Goal: Task Accomplishment & Management: Manage account settings

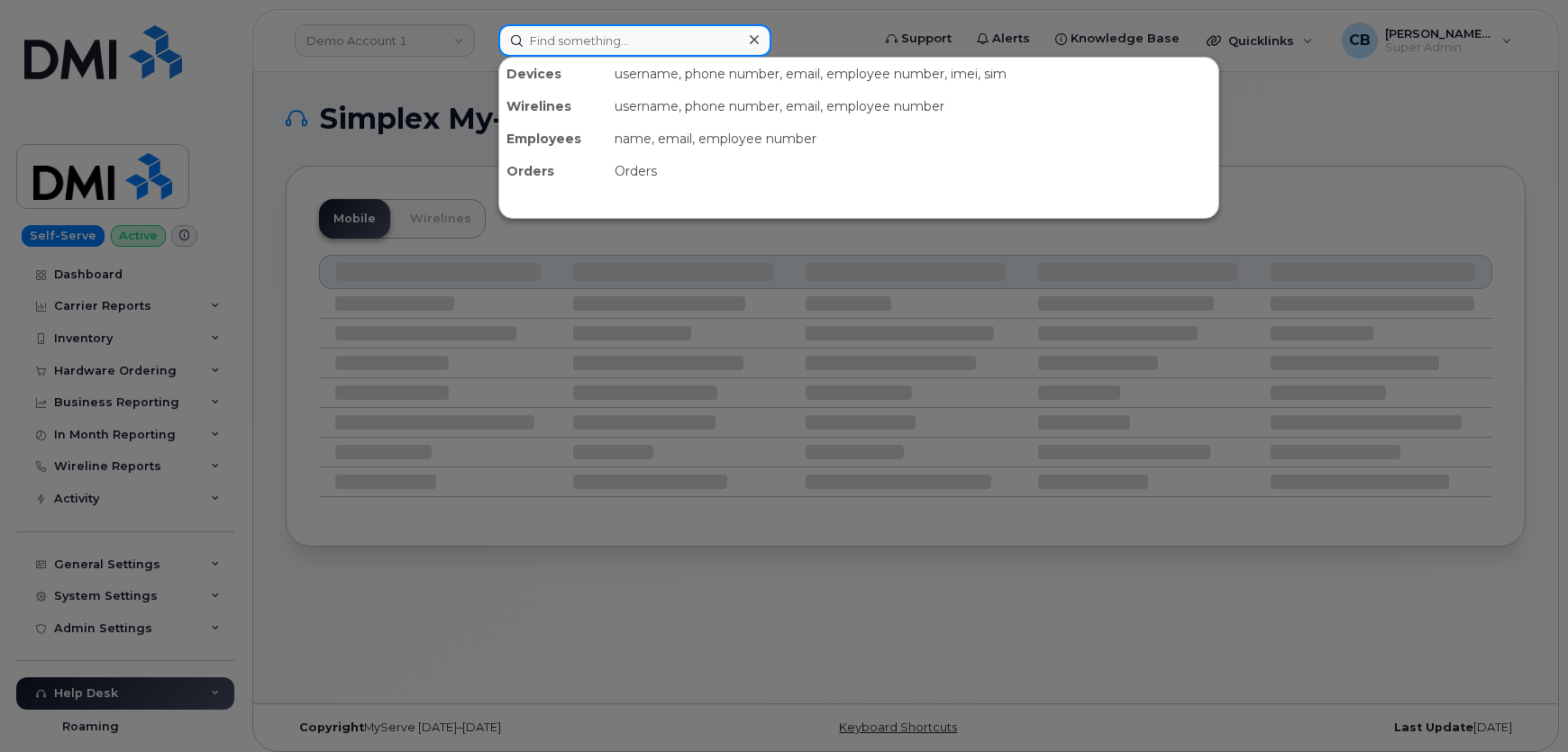
click at [564, 38] on input at bounding box center [634, 40] width 273 height 32
paste input "301089"
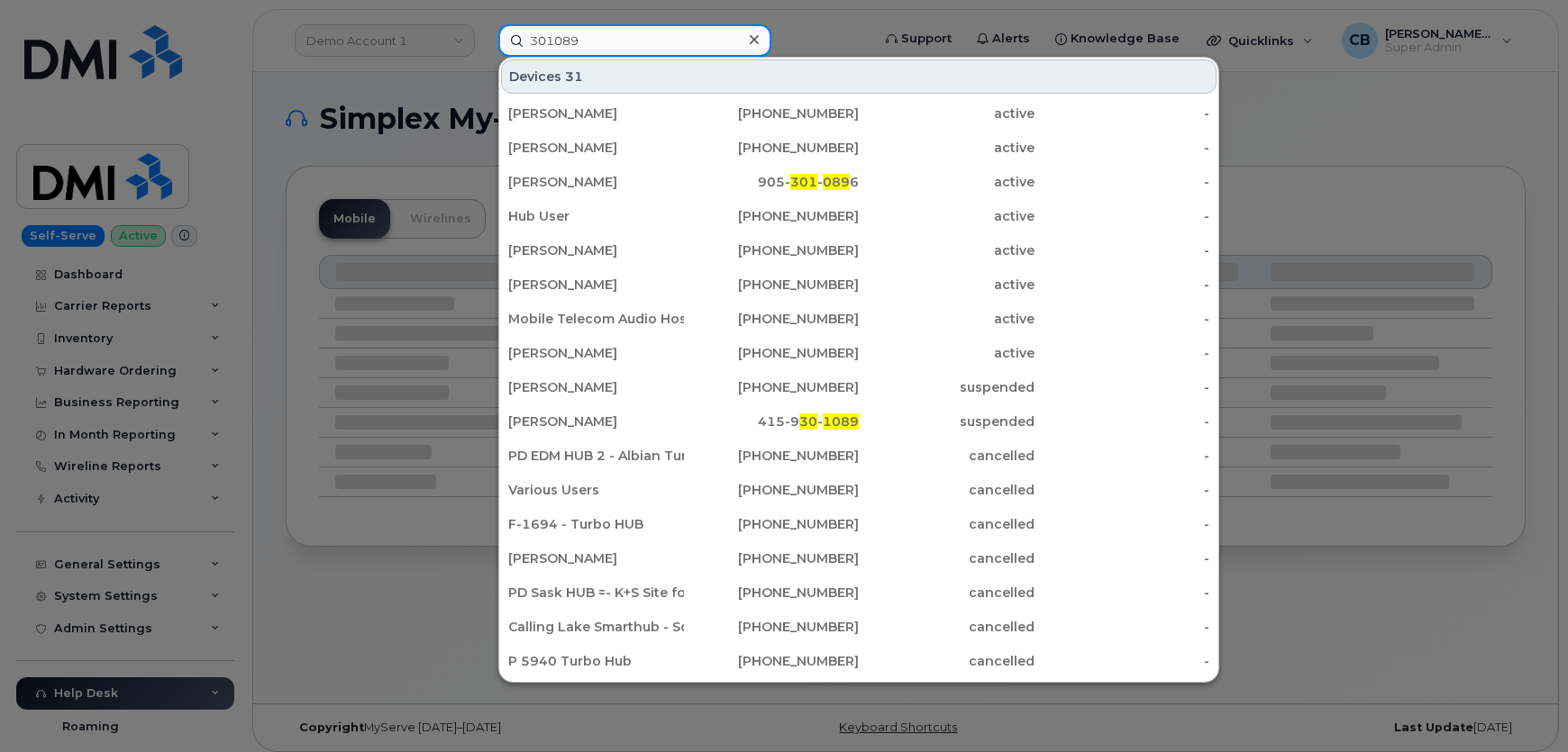
type input "301089"
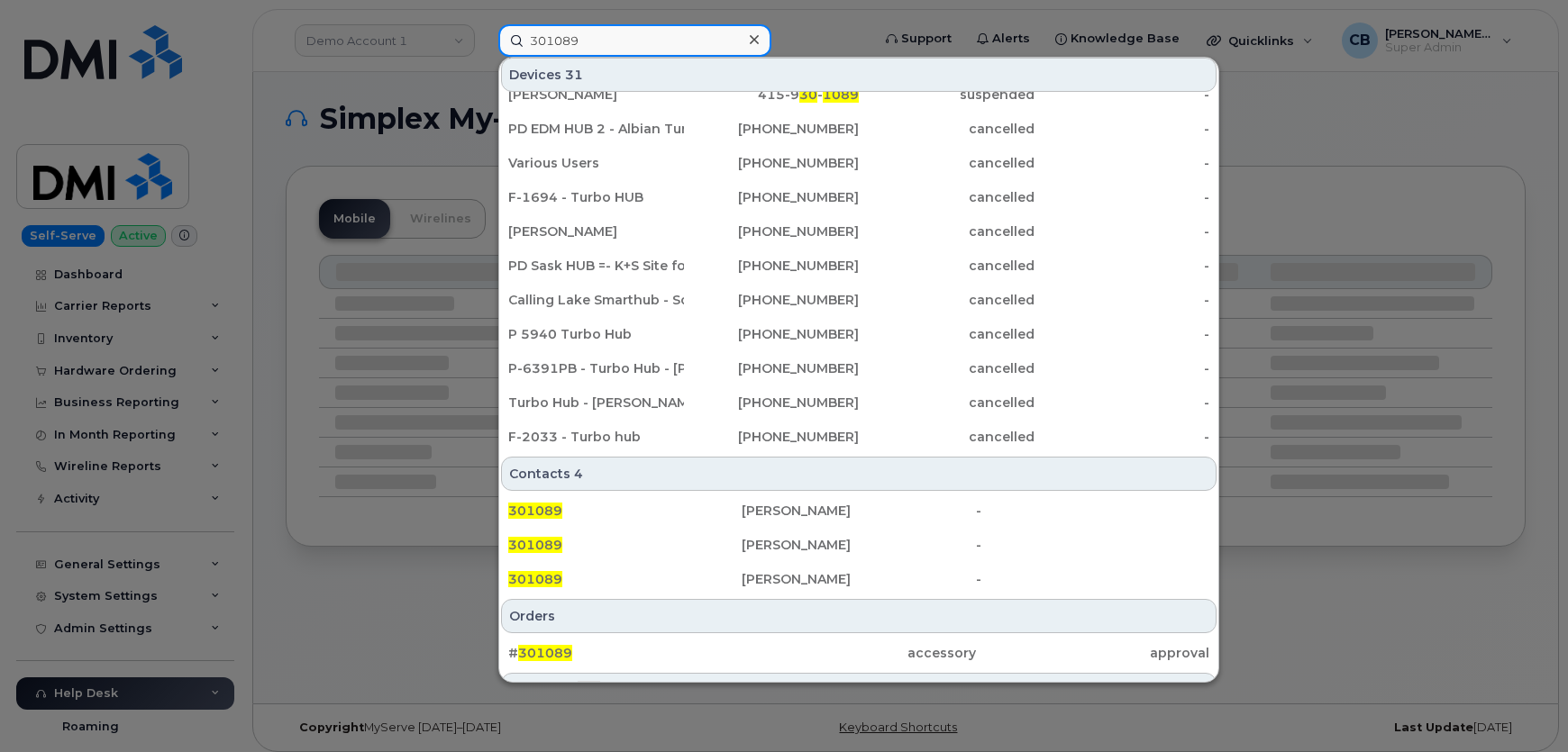
scroll to position [531, 0]
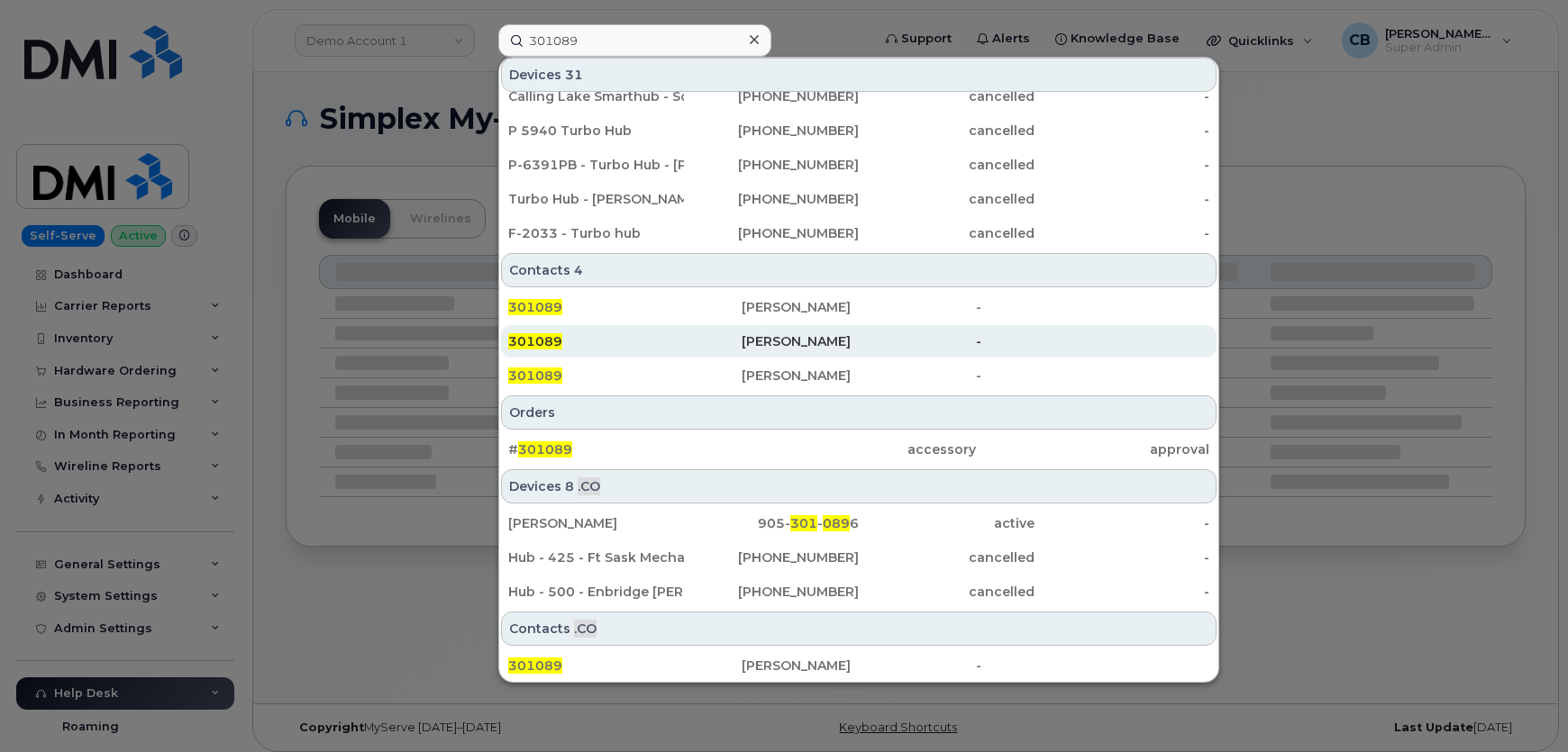
click at [542, 332] on div "301089" at bounding box center [625, 341] width 233 height 18
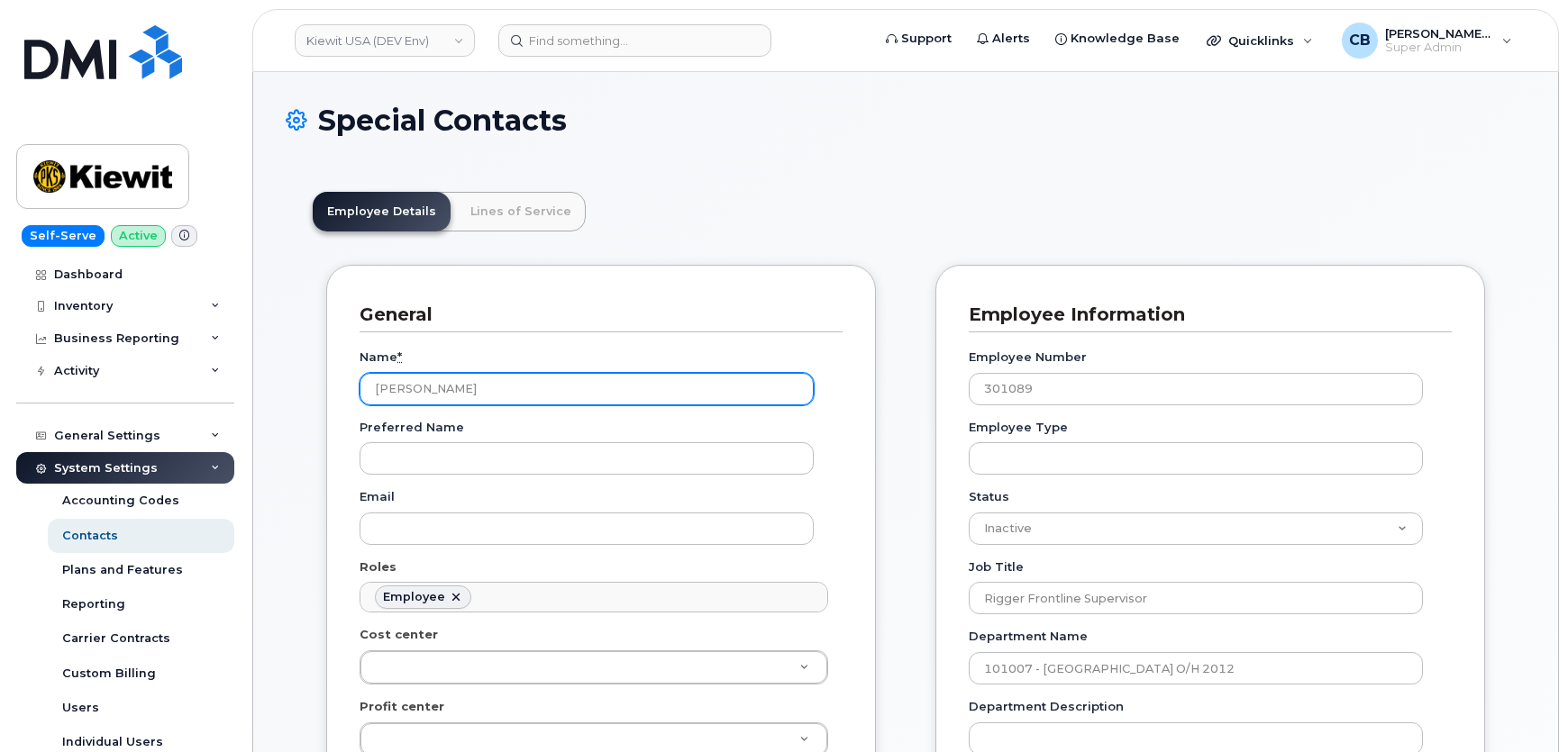
scroll to position [56, 0]
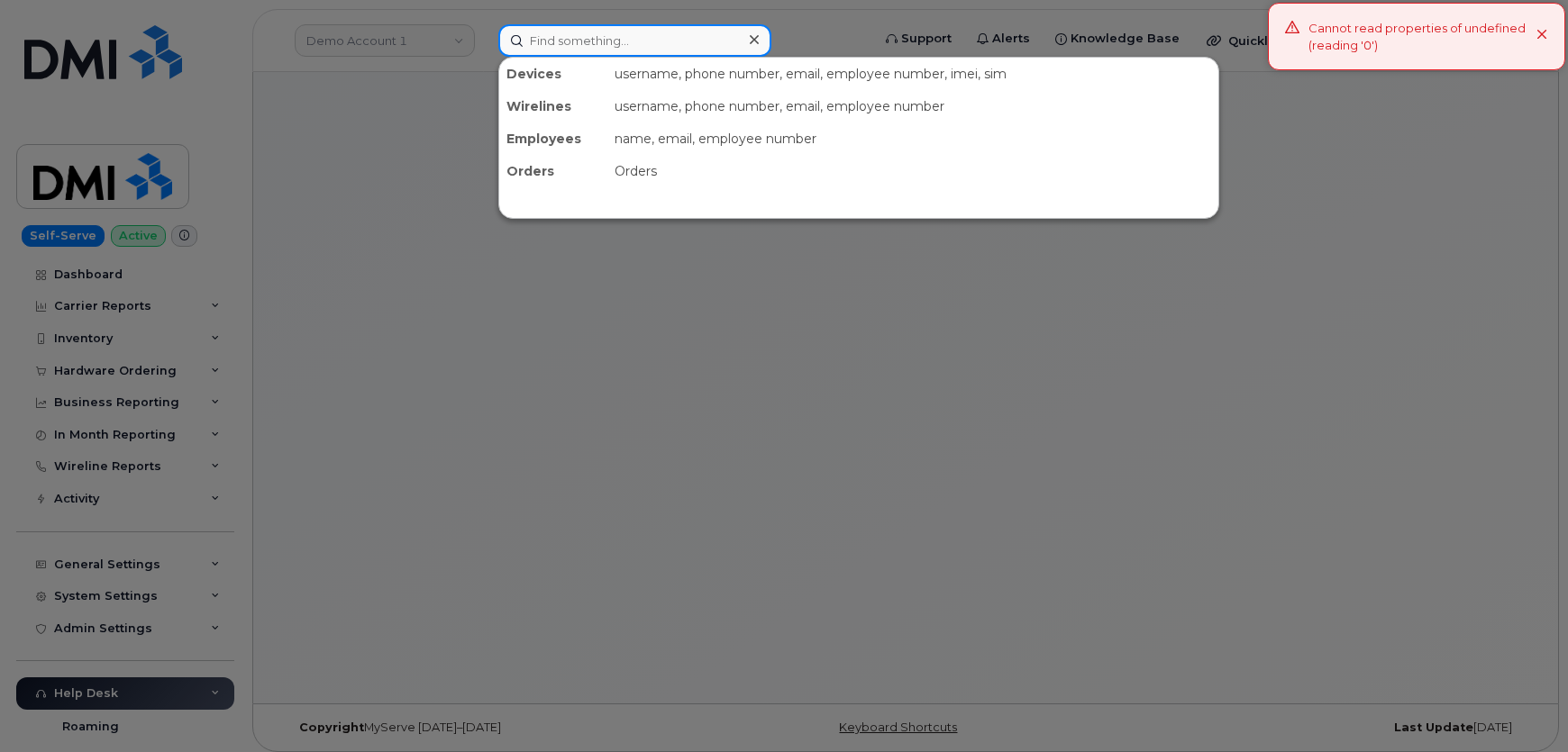
click at [579, 40] on input at bounding box center [634, 40] width 273 height 32
paste input "301089"
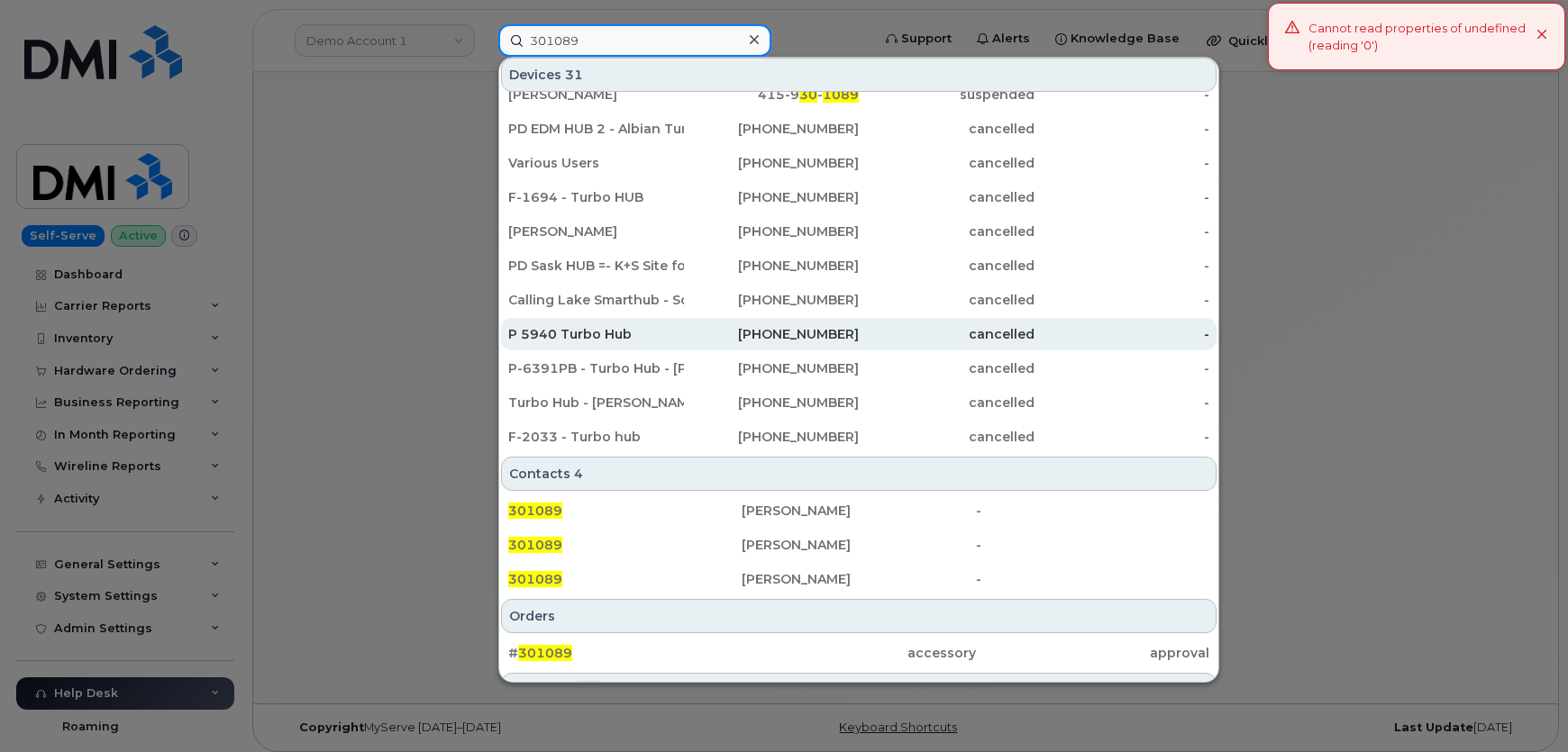
scroll to position [491, 0]
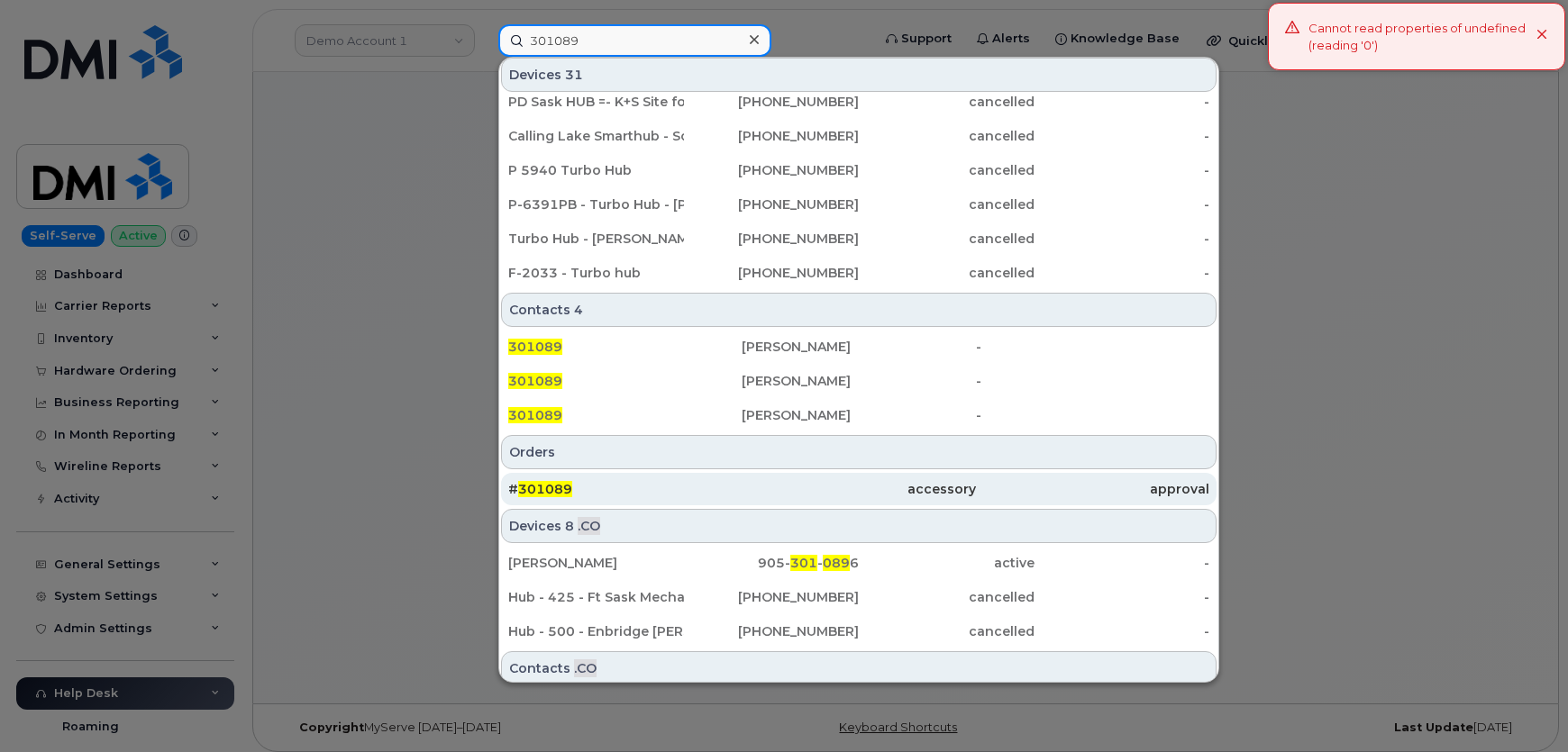
type input "301089"
click at [545, 484] on span "301089" at bounding box center [545, 489] width 54 height 17
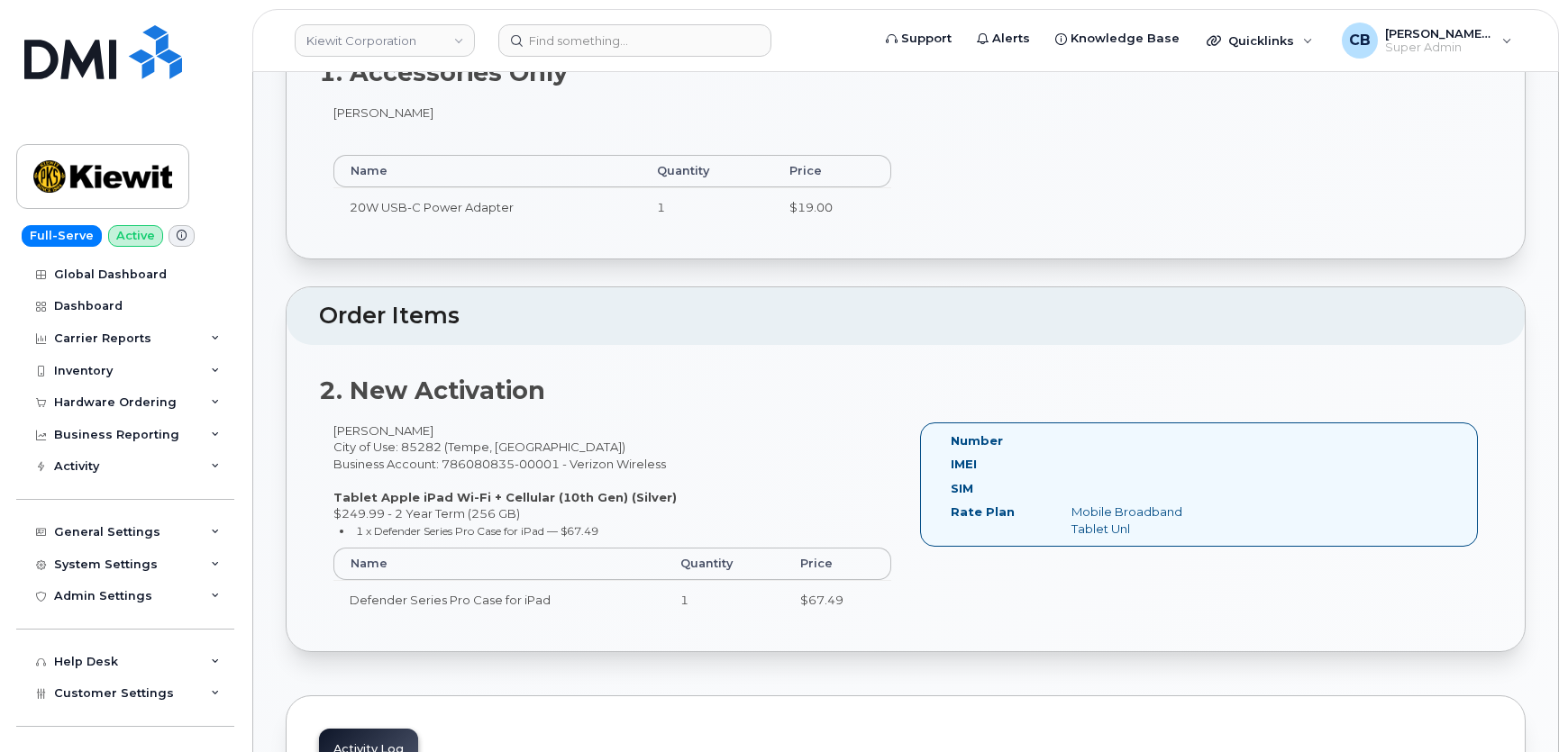
scroll to position [819, 0]
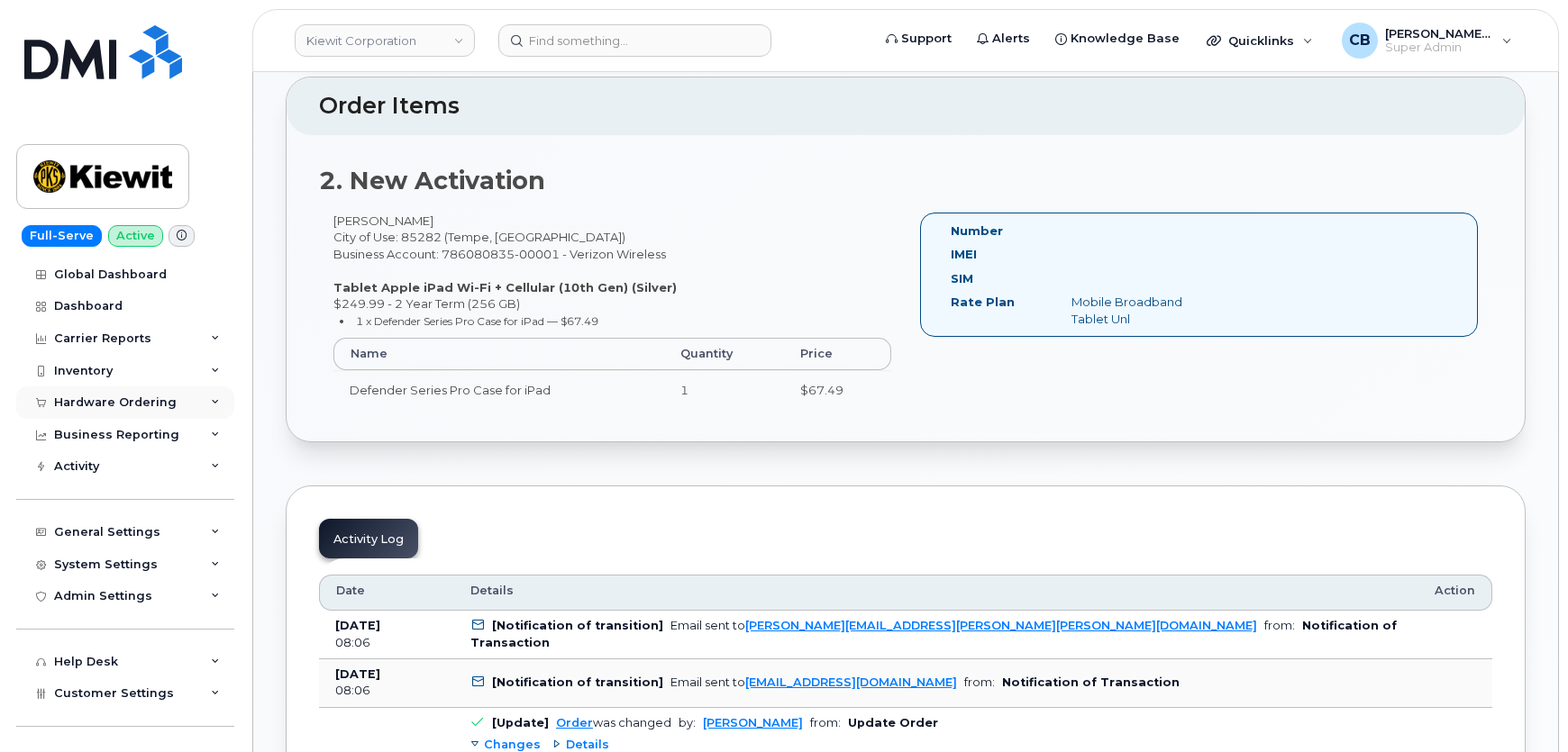
click at [77, 406] on div "Hardware Ordering" at bounding box center [115, 403] width 122 height 15
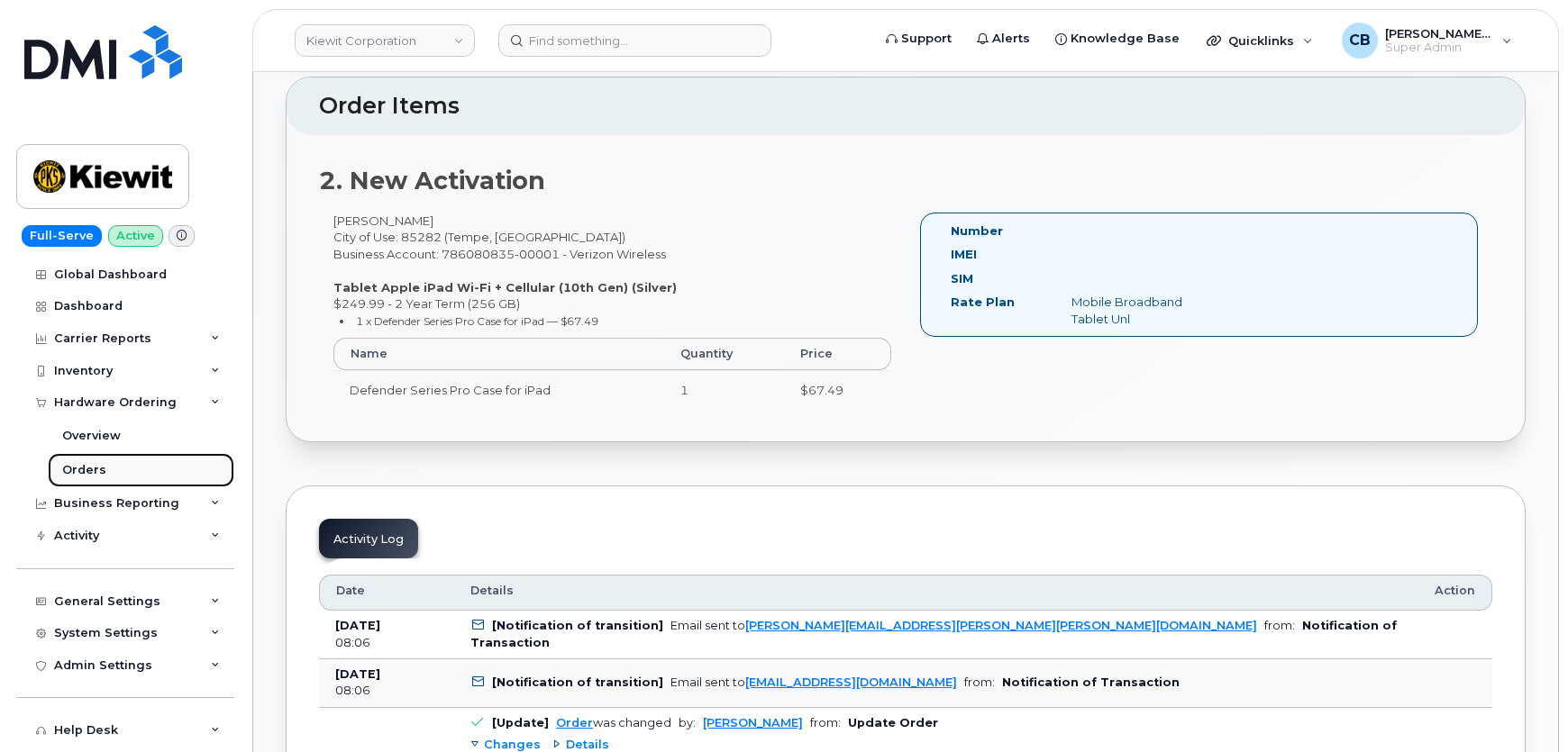
click at [82, 466] on div "Orders" at bounding box center [84, 470] width 44 height 17
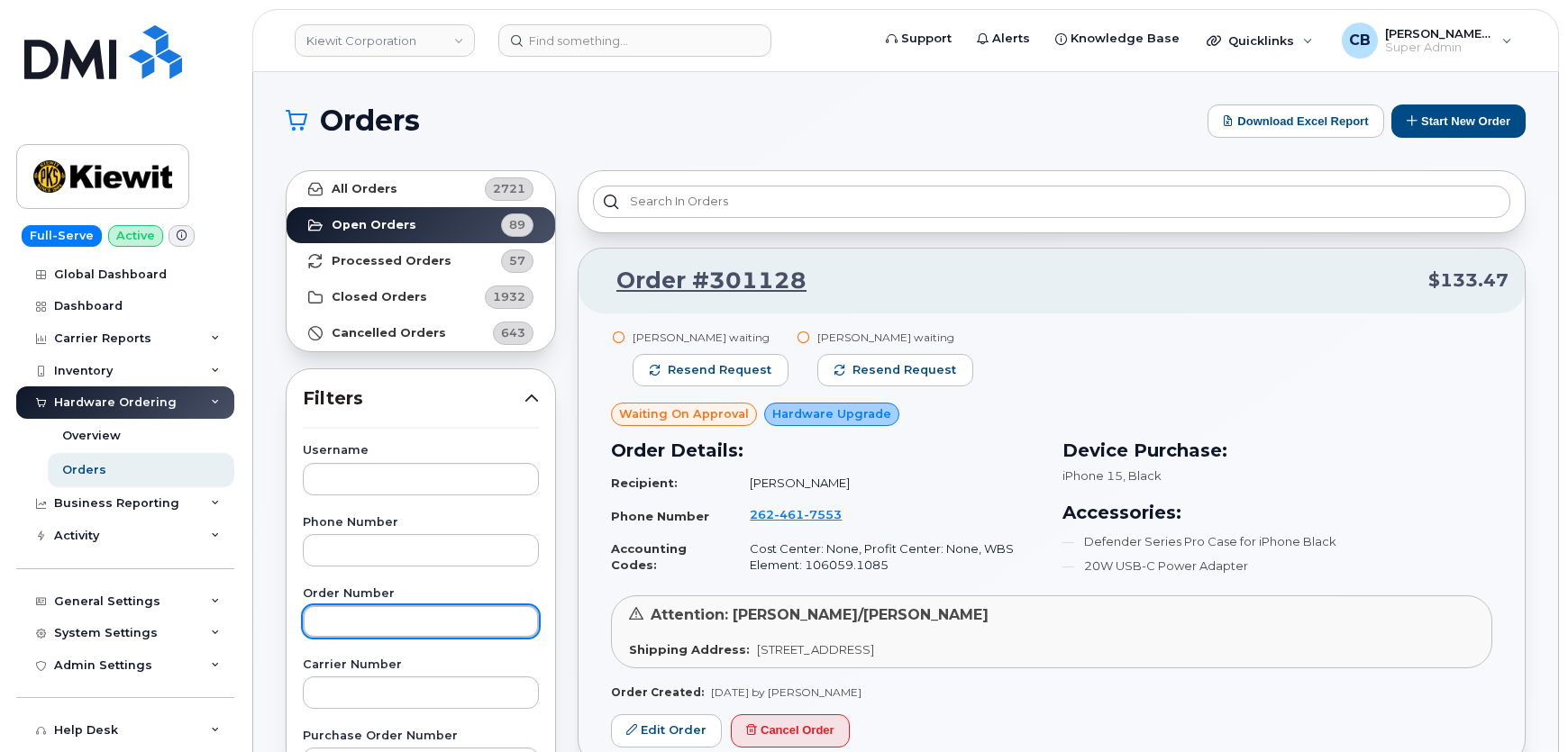
click at [346, 610] on input "text" at bounding box center [420, 621] width 236 height 32
paste input "301089"
type input "301089"
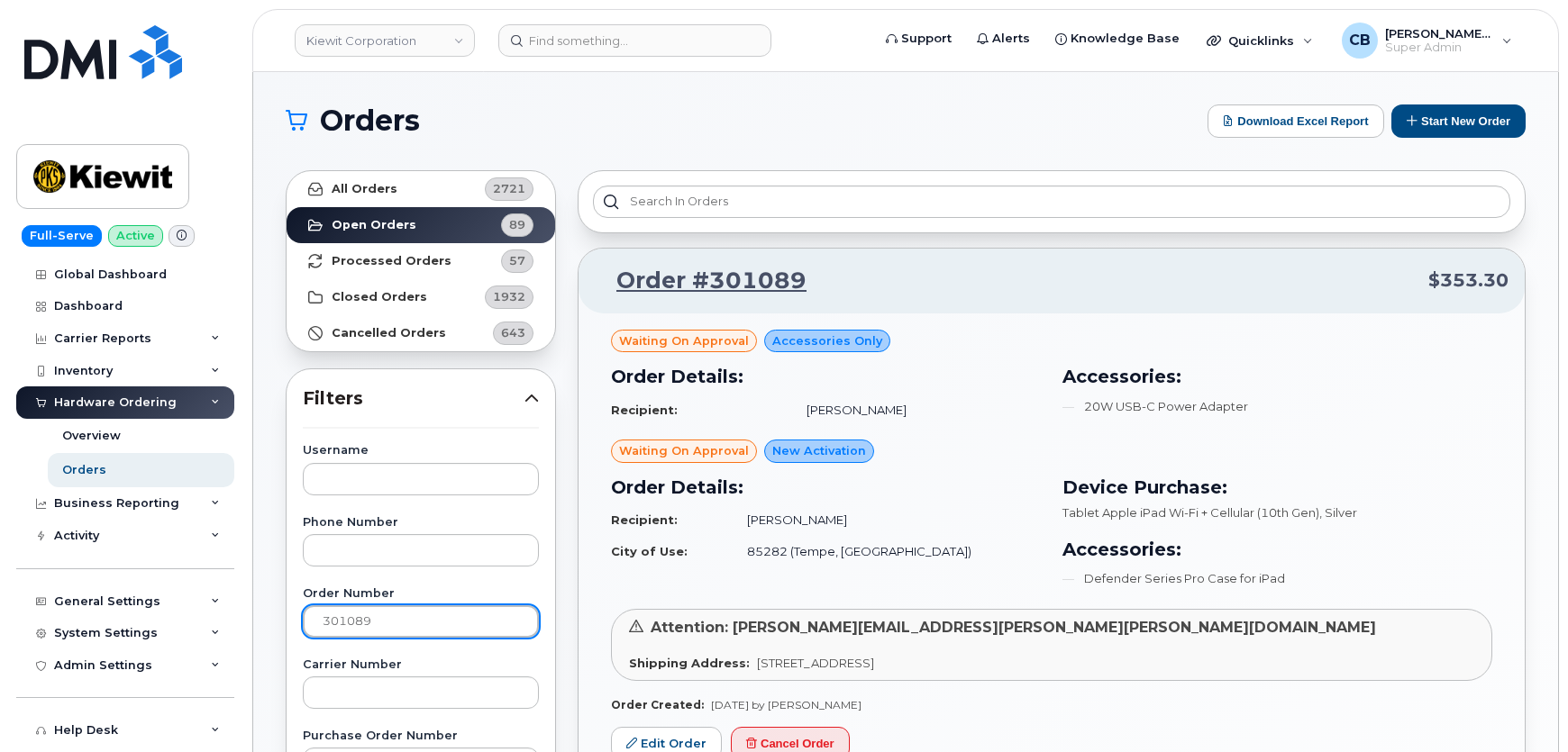
scroll to position [163, 0]
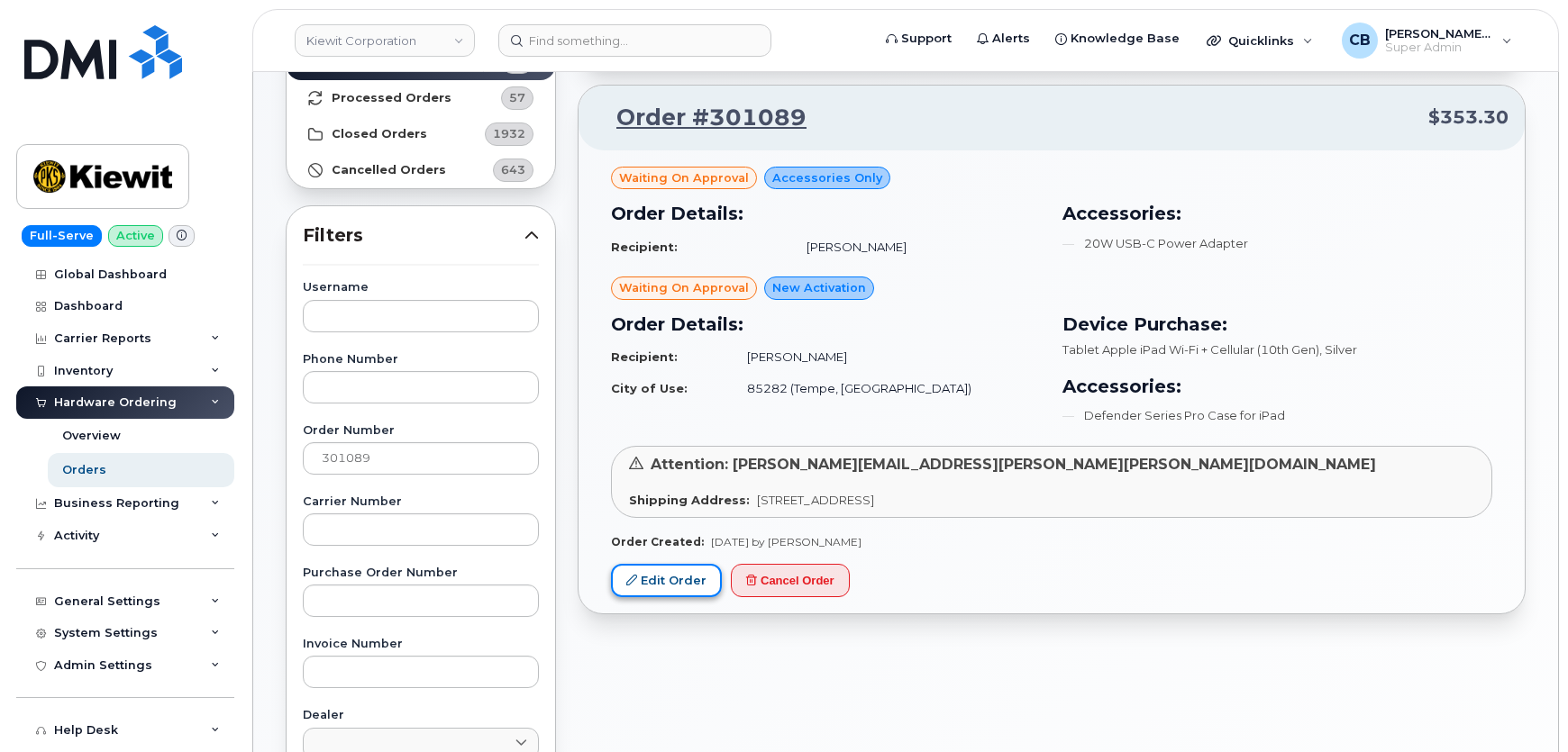
click at [684, 583] on link "Edit Order" at bounding box center [667, 581] width 111 height 33
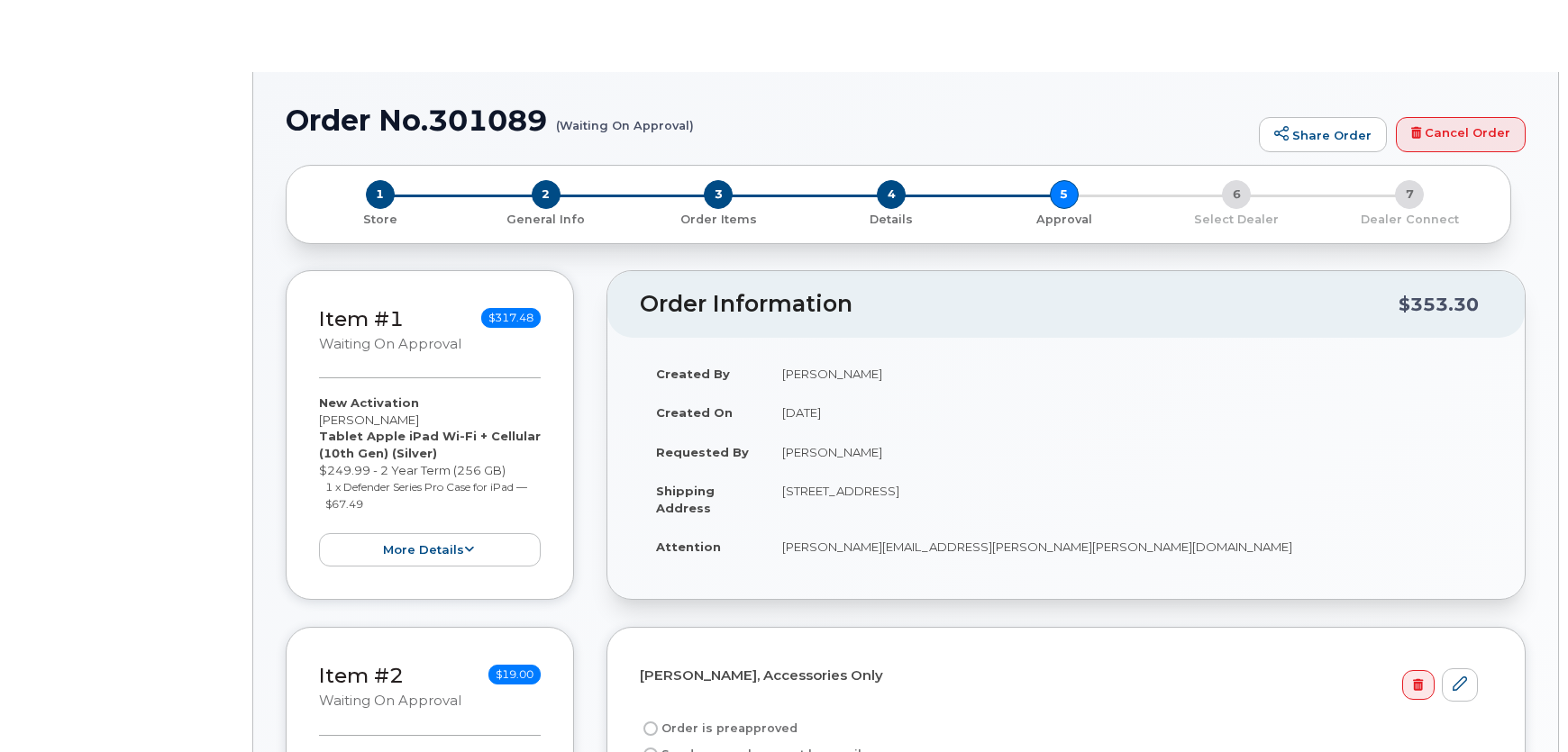
radio input "true"
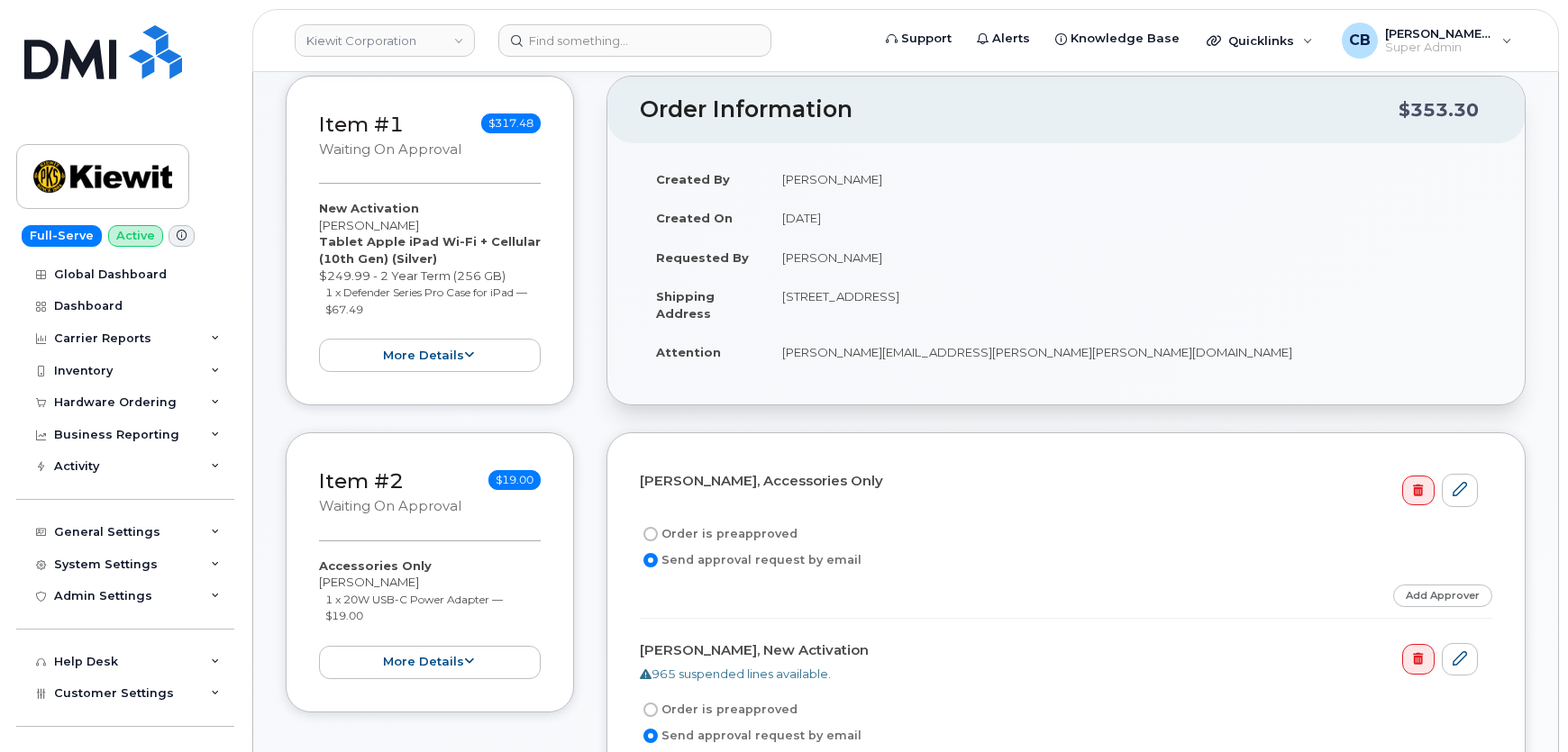
scroll to position [163, 0]
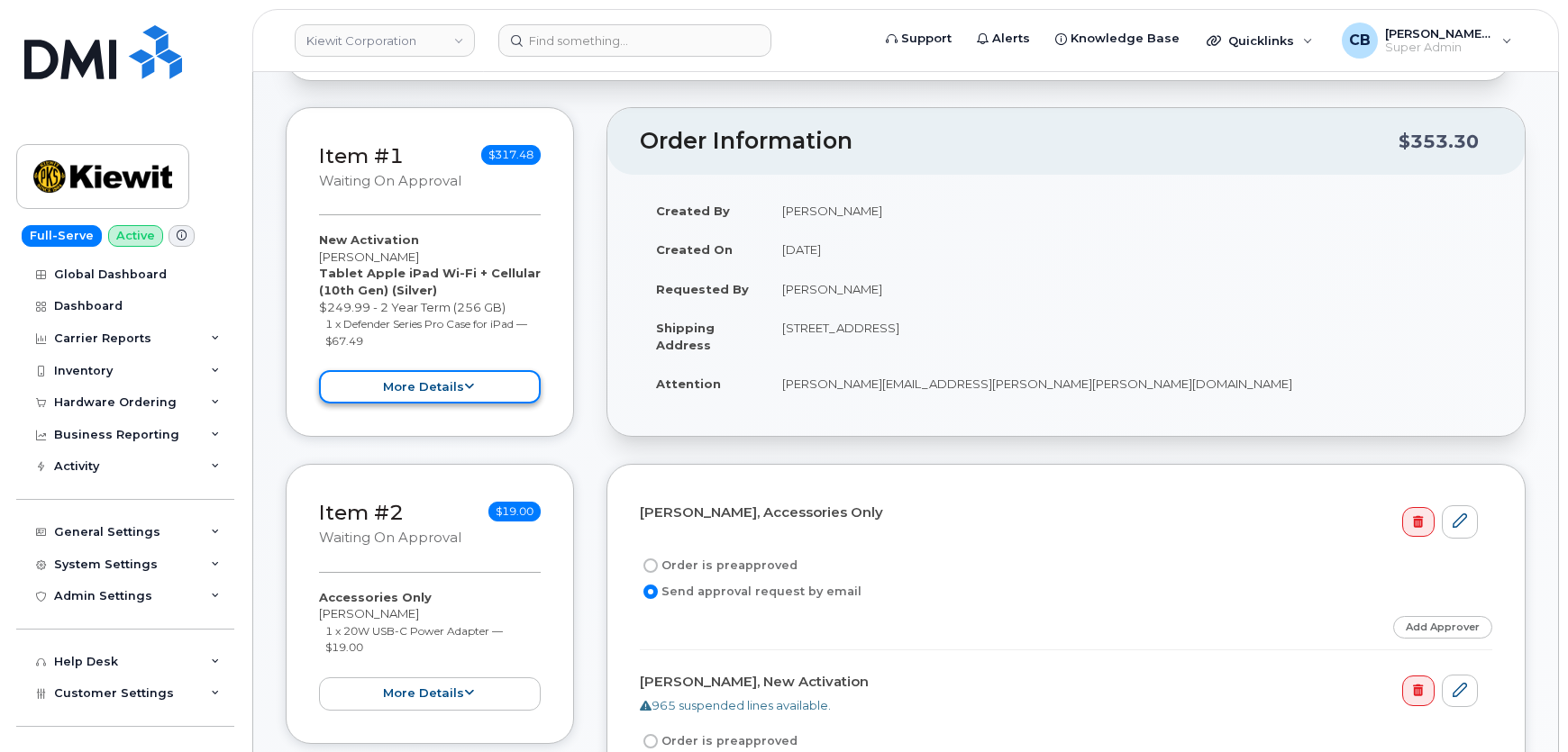
click at [464, 383] on icon at bounding box center [469, 386] width 10 height 12
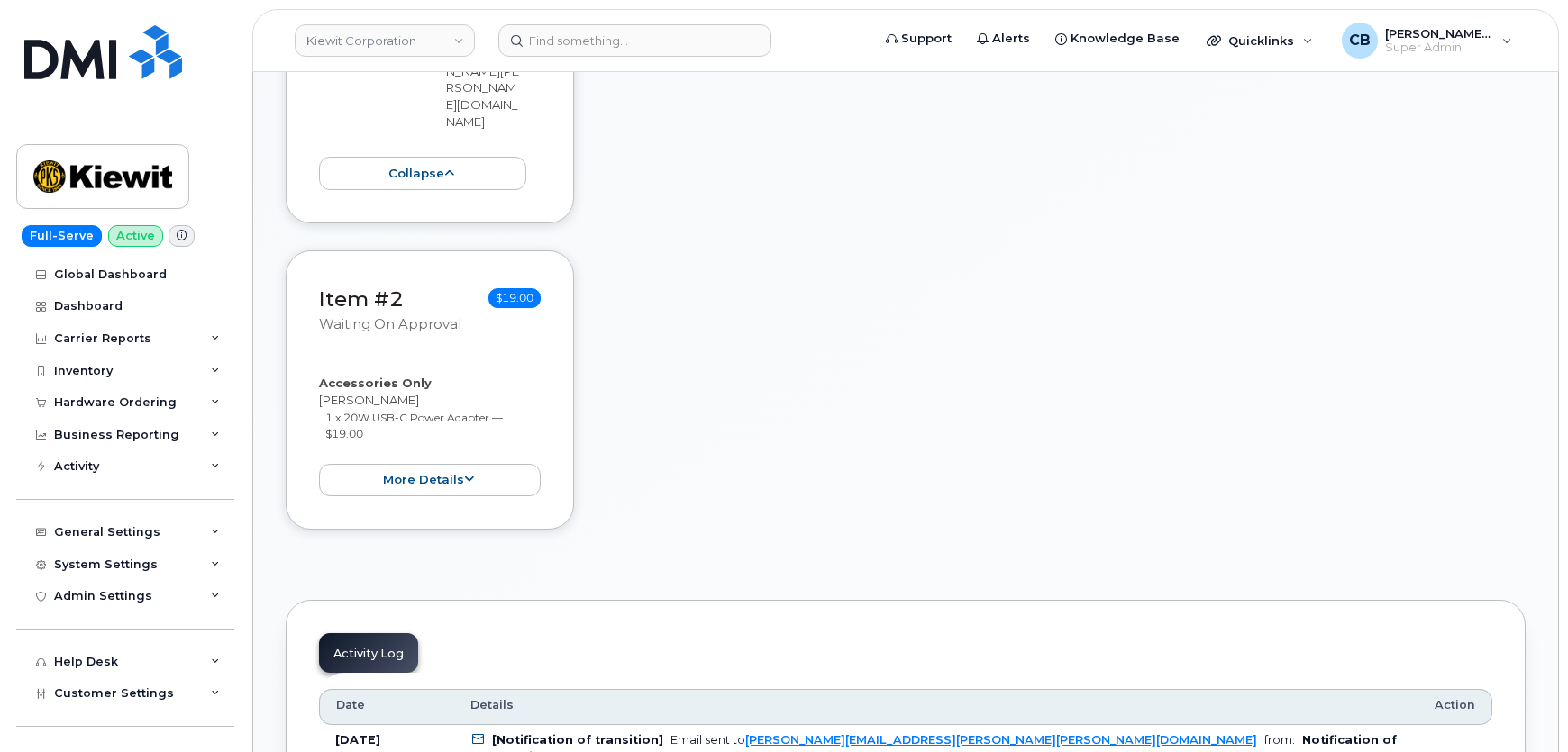
scroll to position [1146, 0]
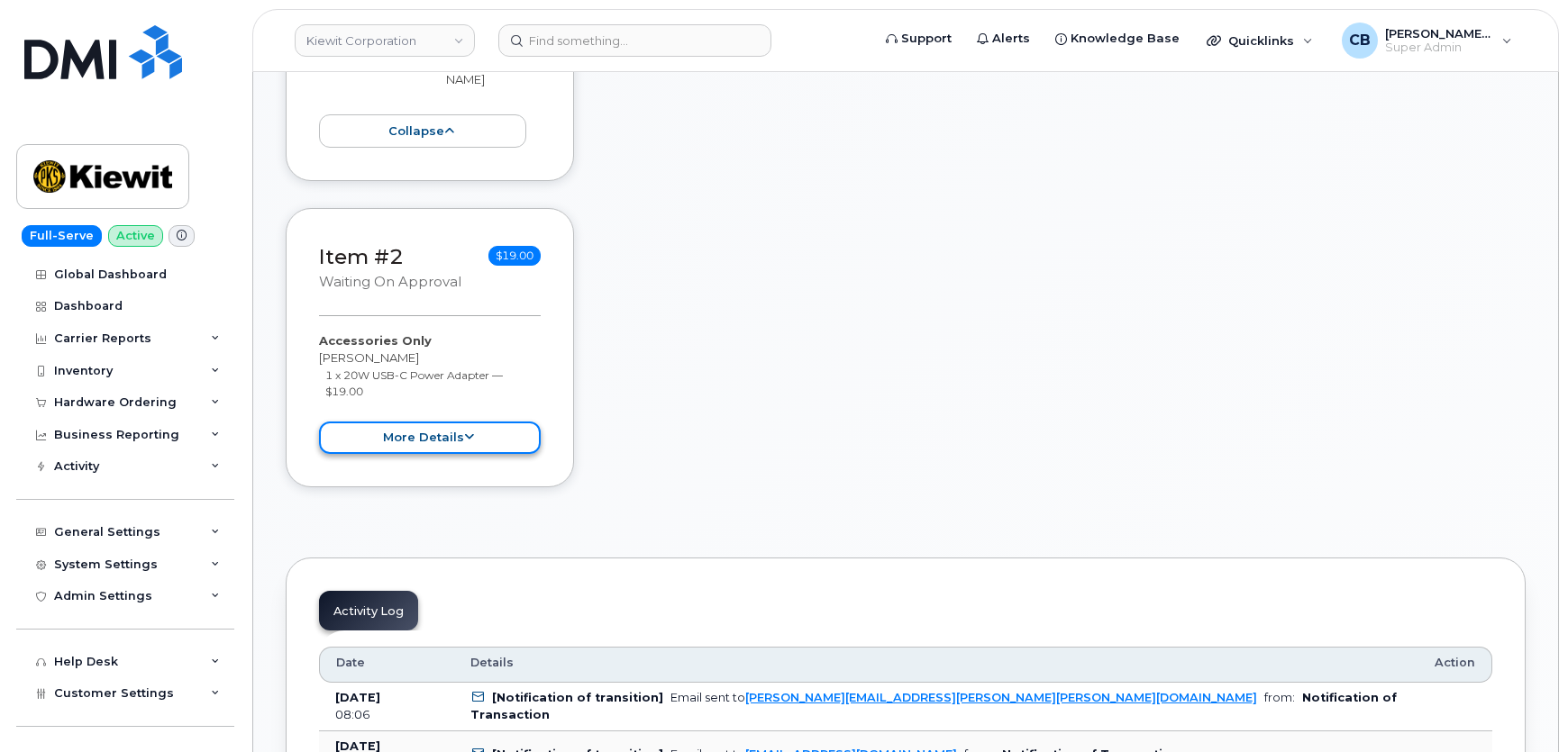
click at [460, 422] on button "more details" at bounding box center [429, 438] width 221 height 33
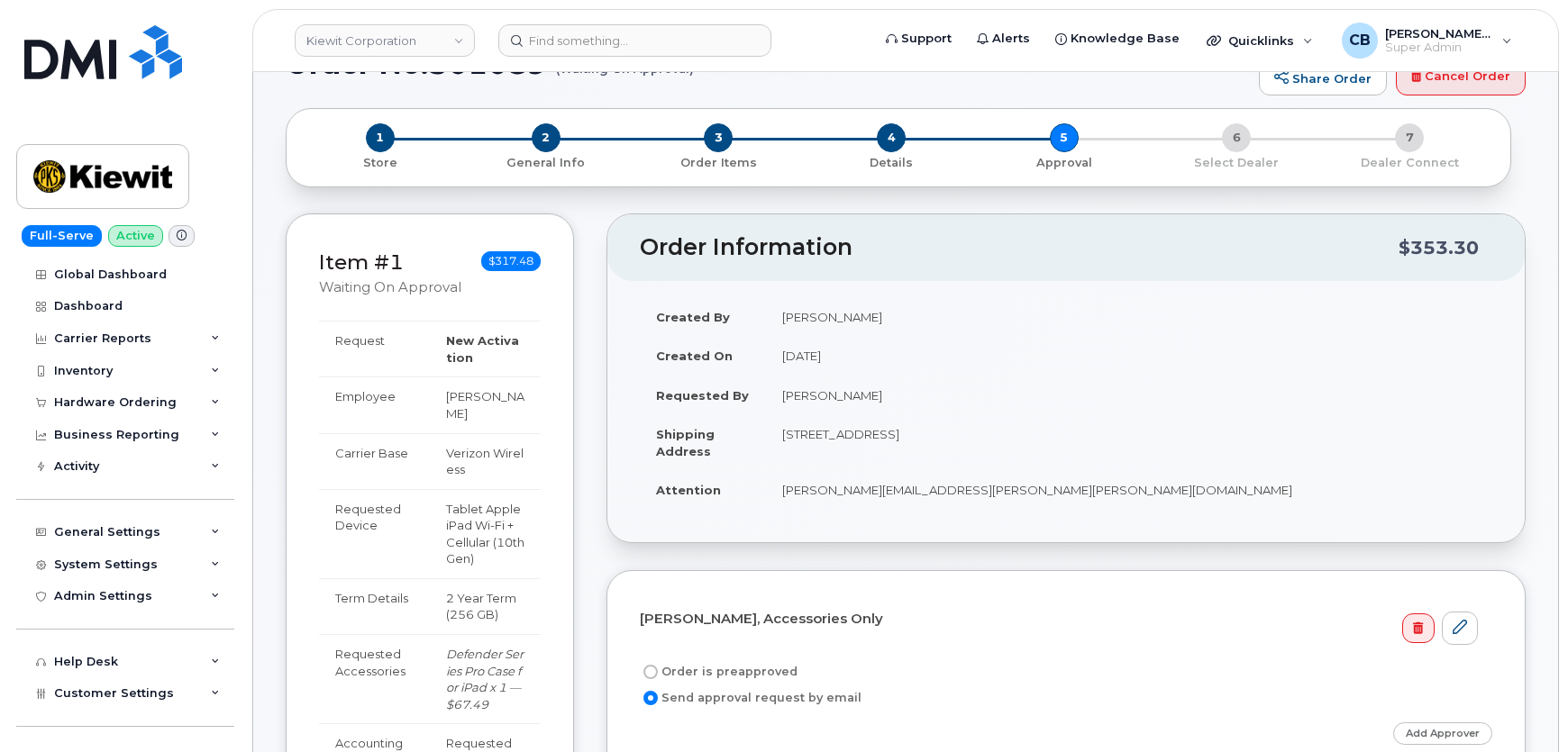
scroll to position [0, 0]
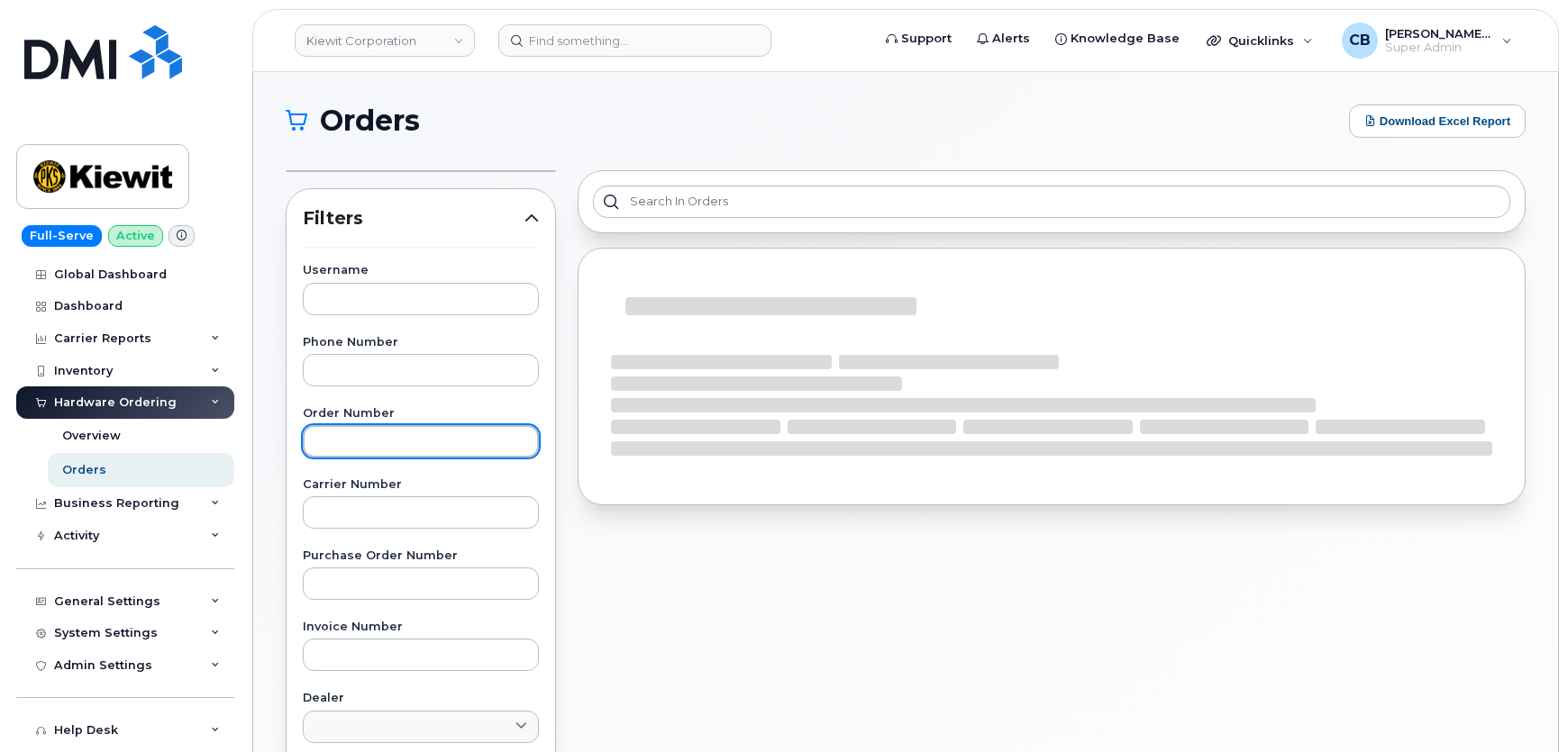
click at [439, 446] on input "text" at bounding box center [420, 441] width 236 height 32
paste input "301089"
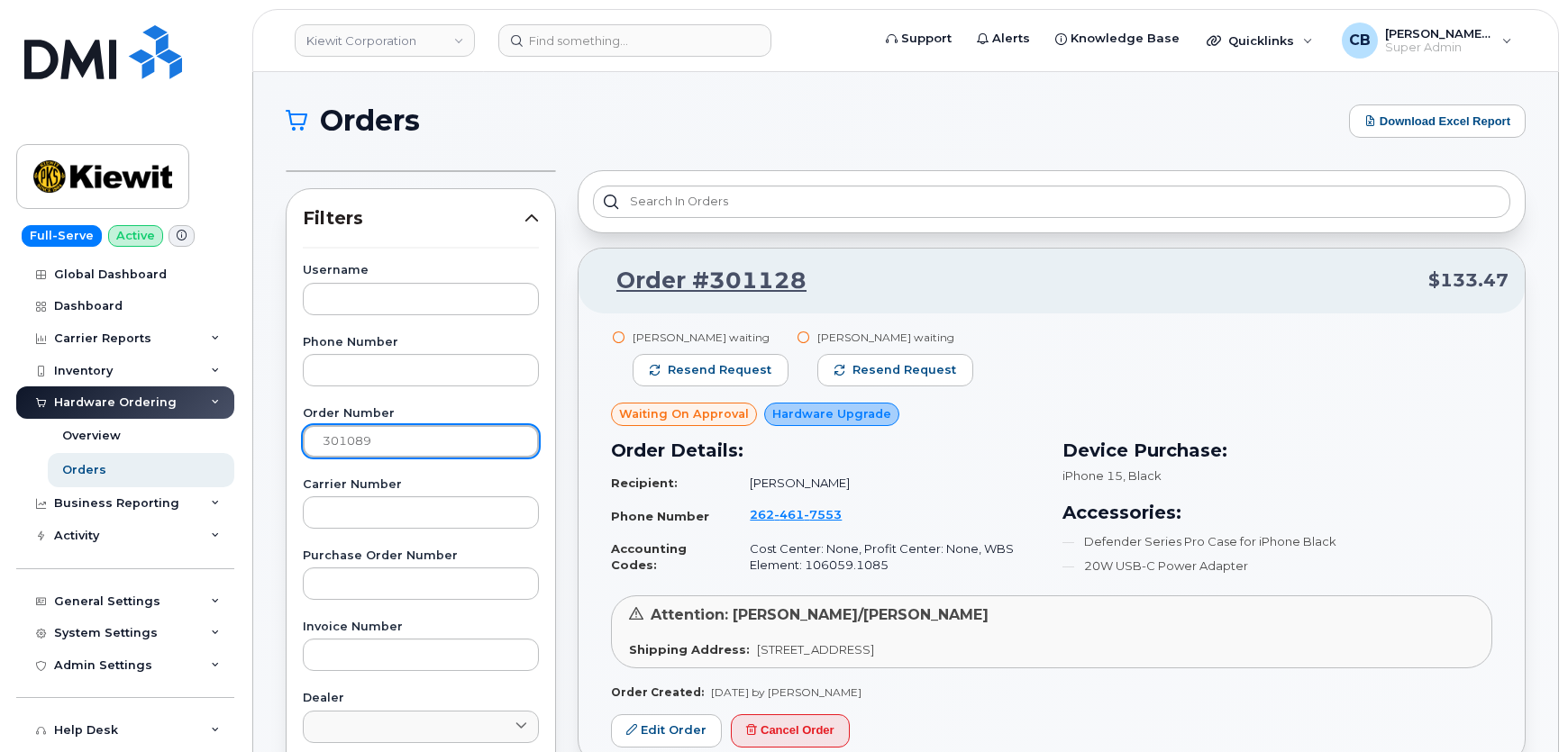
type input "301089"
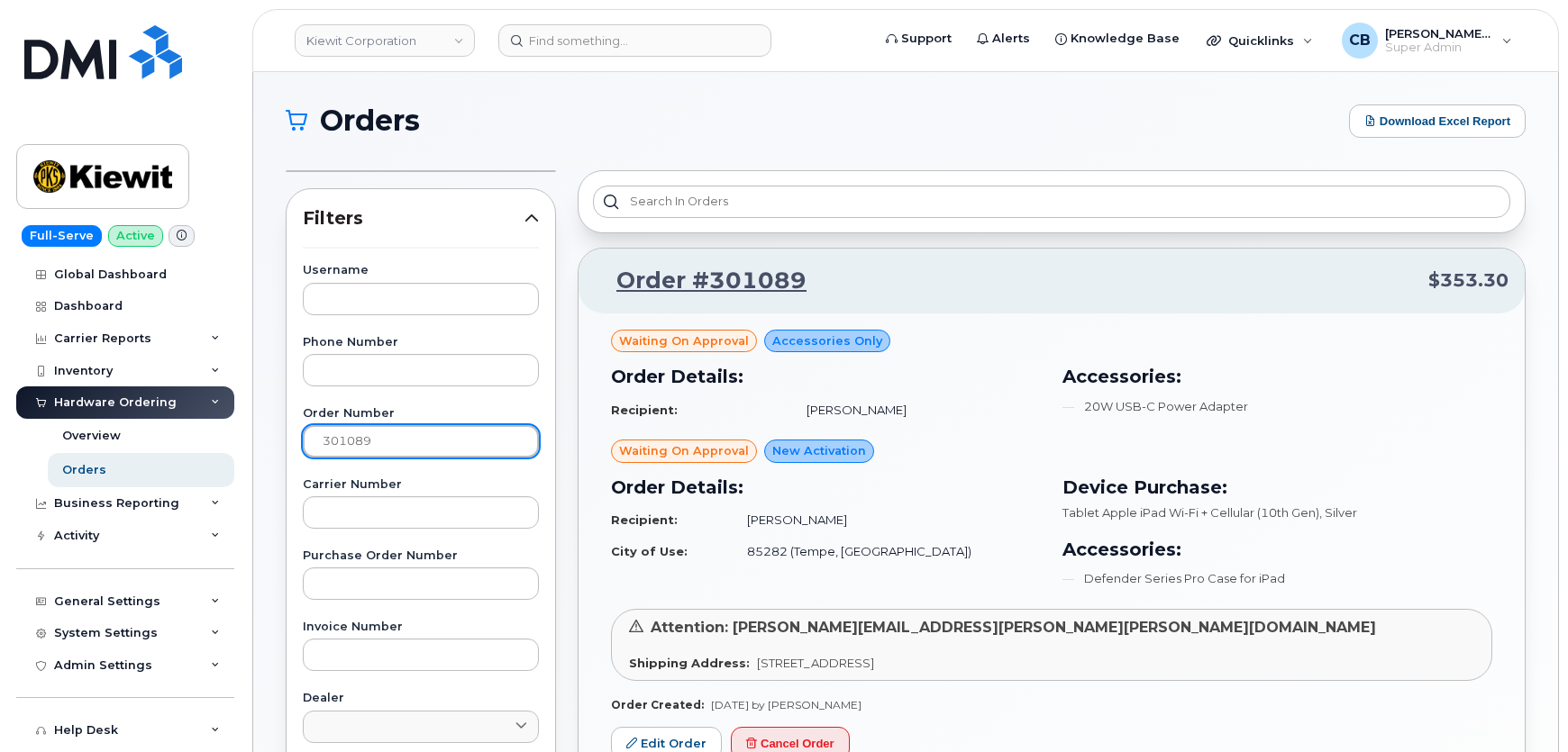
scroll to position [163, 0]
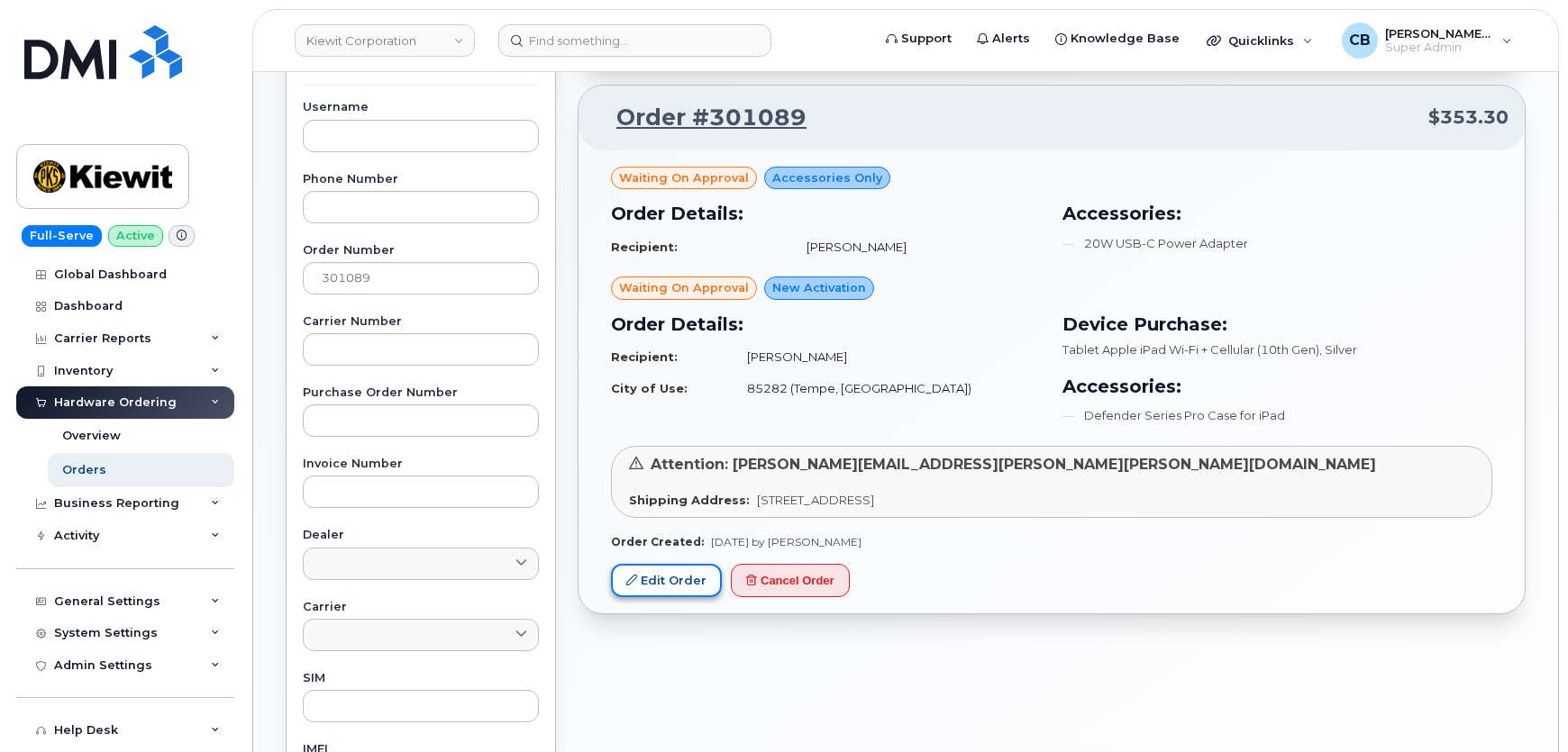
click at [658, 578] on link "Edit Order" at bounding box center [667, 581] width 111 height 33
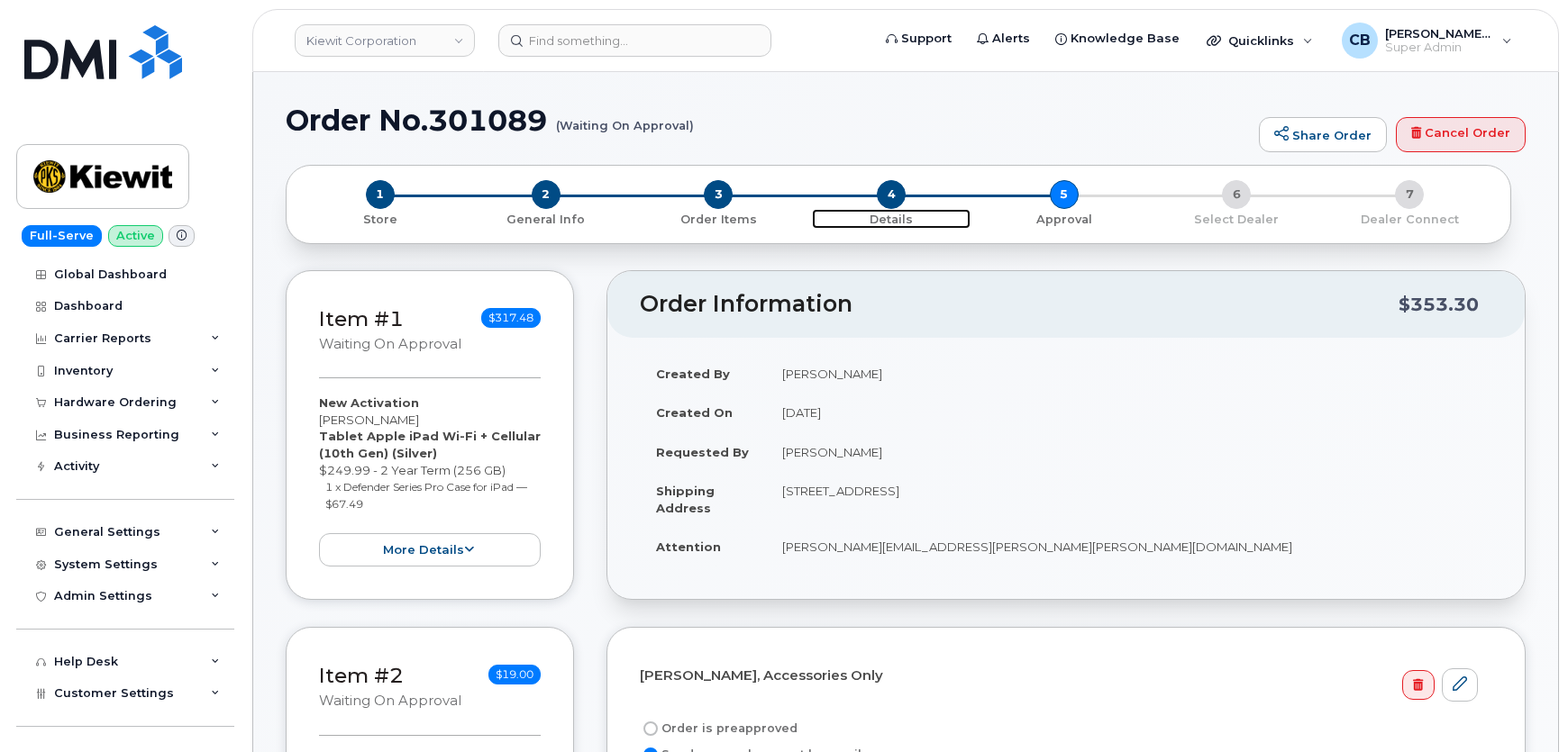
click at [894, 194] on span "4" at bounding box center [890, 194] width 29 height 29
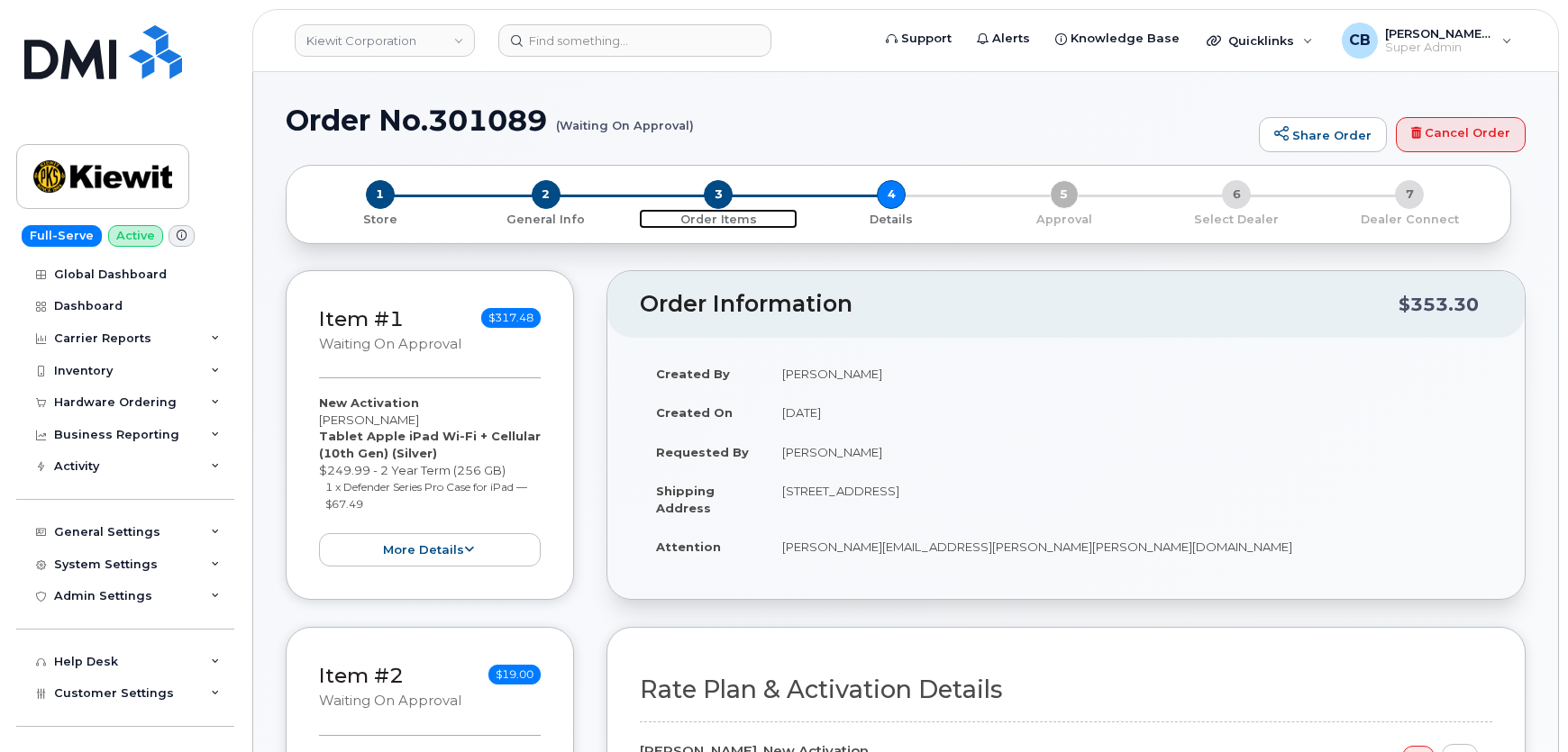
click at [720, 194] on span "3" at bounding box center [718, 194] width 29 height 29
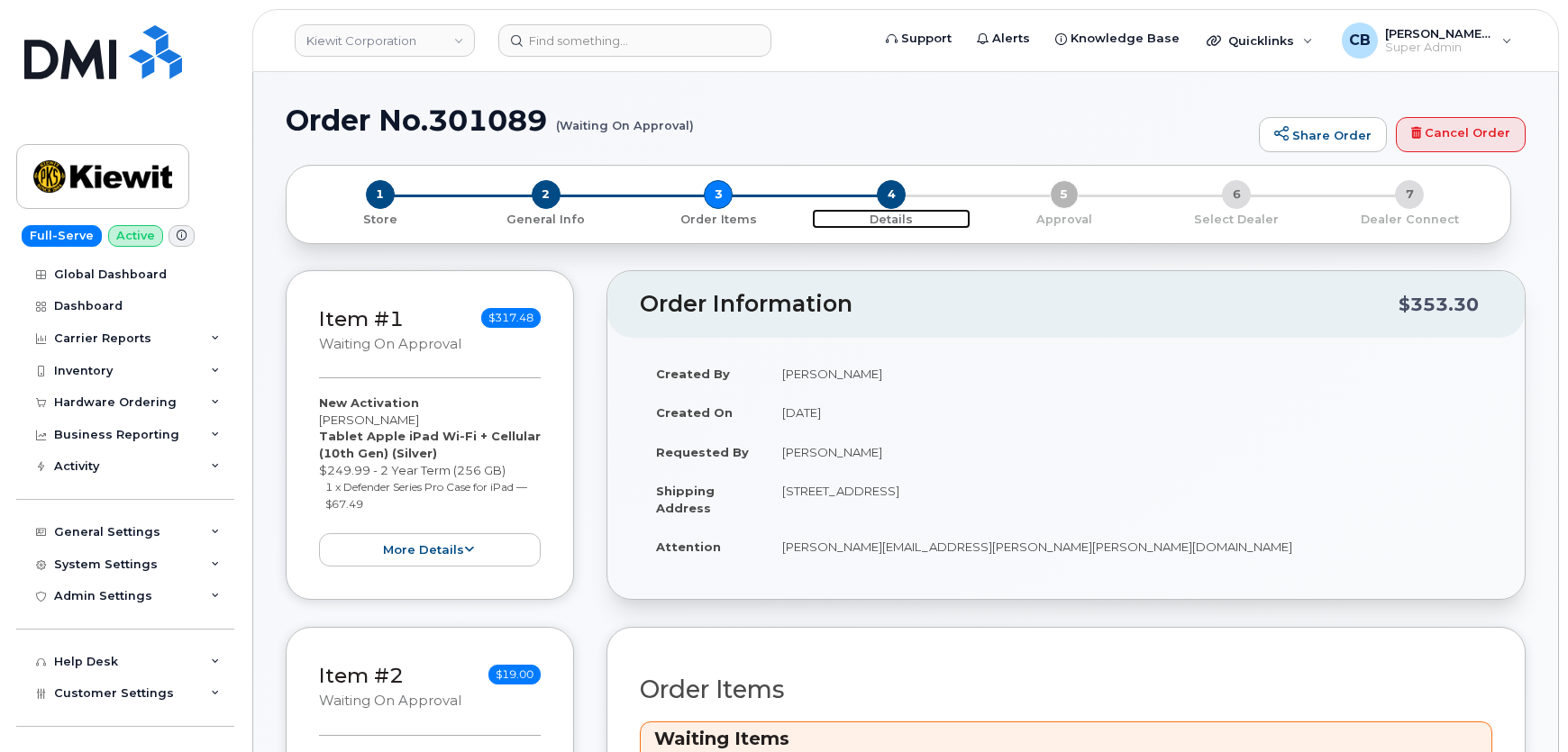
click at [891, 202] on span "4" at bounding box center [890, 194] width 29 height 29
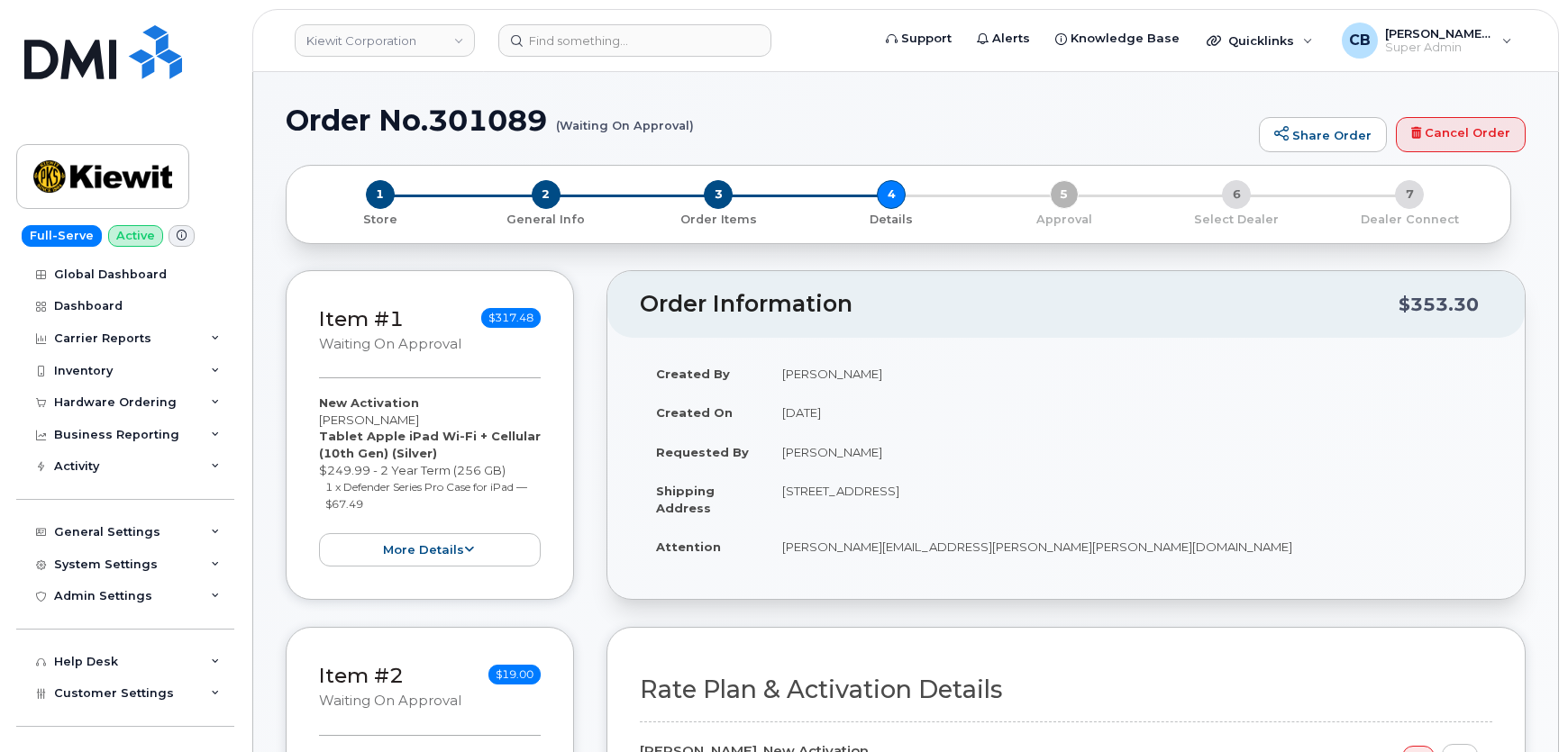
click at [1055, 192] on div "1 Store 2 General Info 3 Order Items 4 Details 5 Approval 6 Select Dealer 7 Dea…" at bounding box center [898, 205] width 1195 height 48
click at [1057, 195] on div "1 Store 2 General Info 3 Order Items 4 Details 5 Approval 6 Select Dealer 7 Dea…" at bounding box center [898, 205] width 1195 height 48
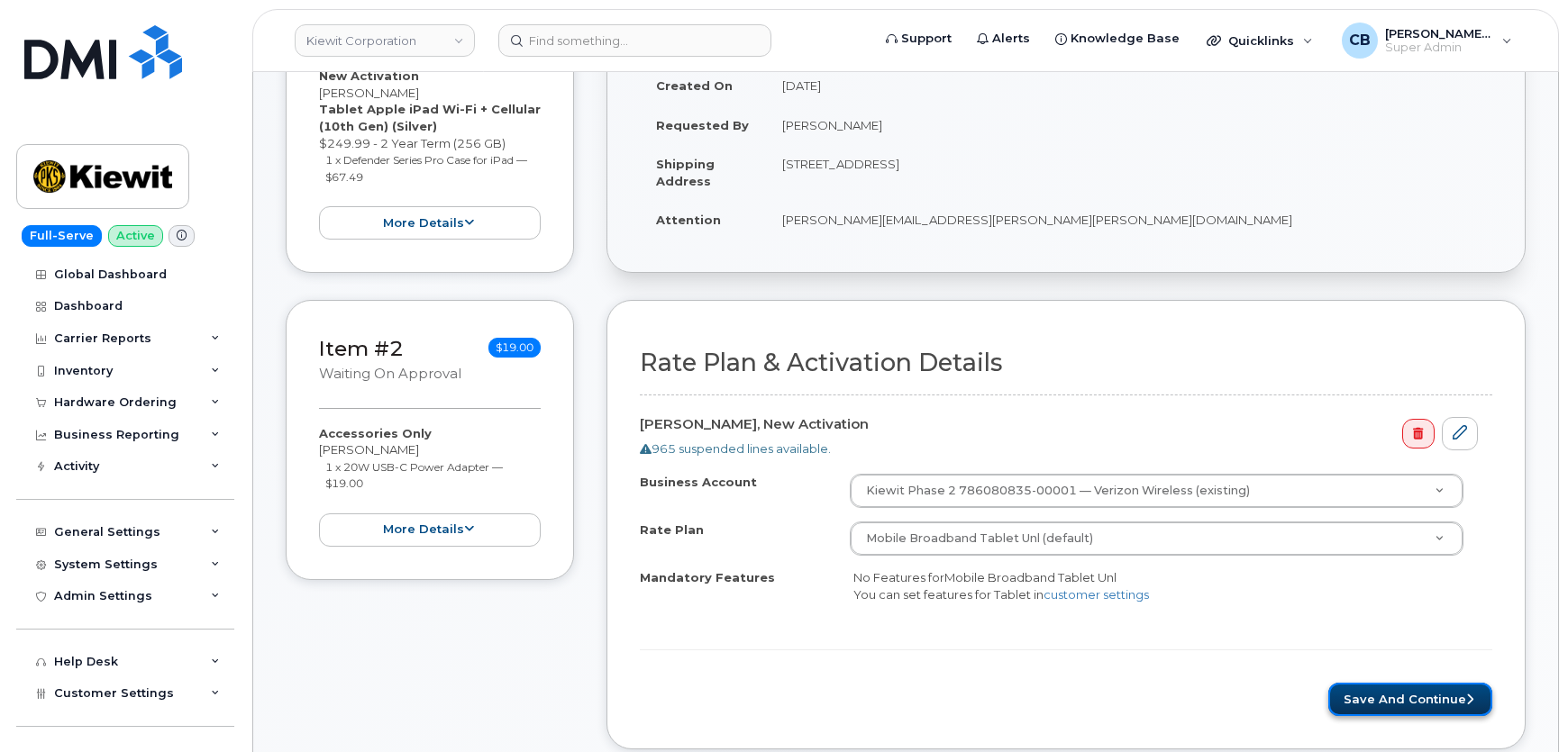
click at [1395, 705] on button "Save and Continue" at bounding box center [1410, 699] width 164 height 33
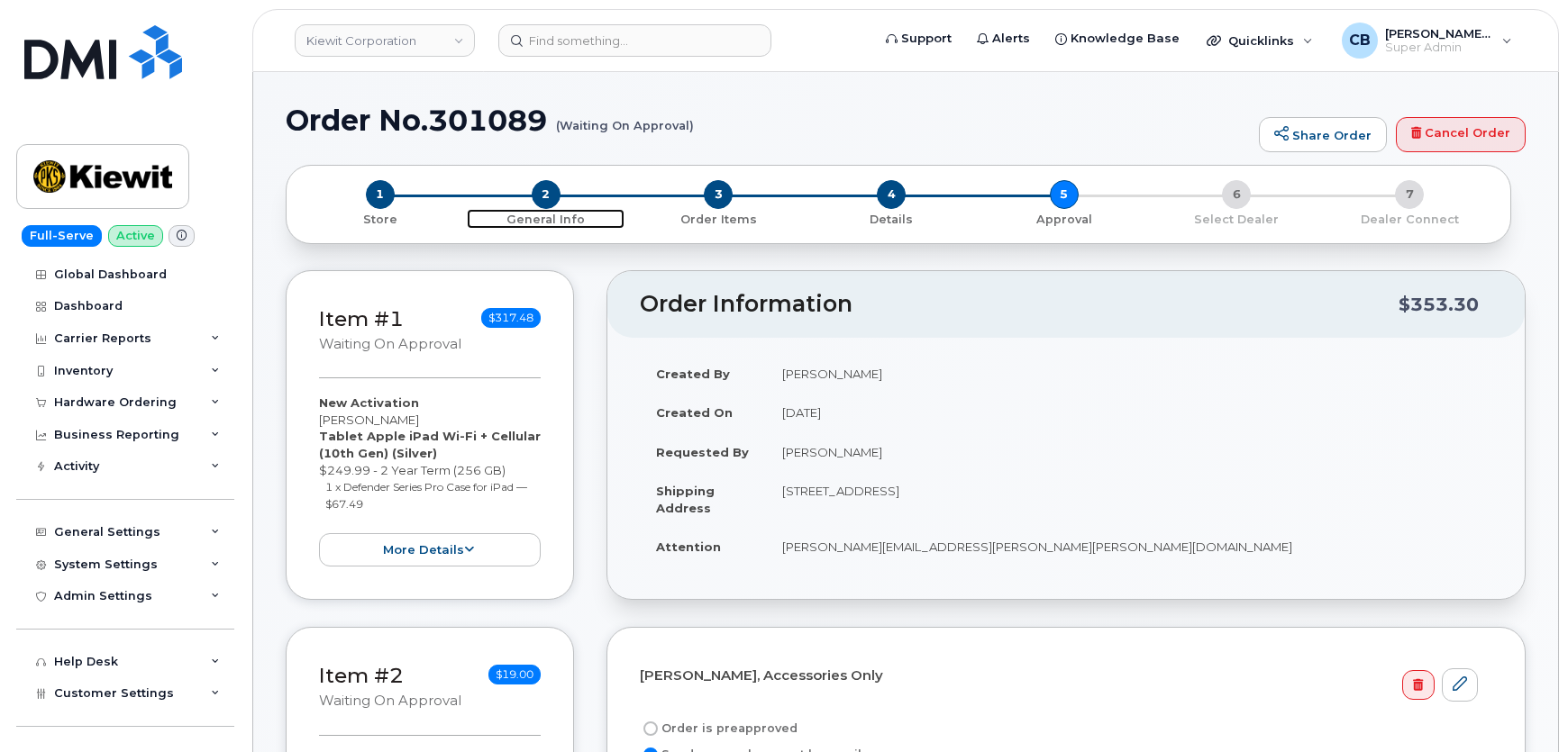
click at [546, 191] on span "2" at bounding box center [546, 194] width 29 height 29
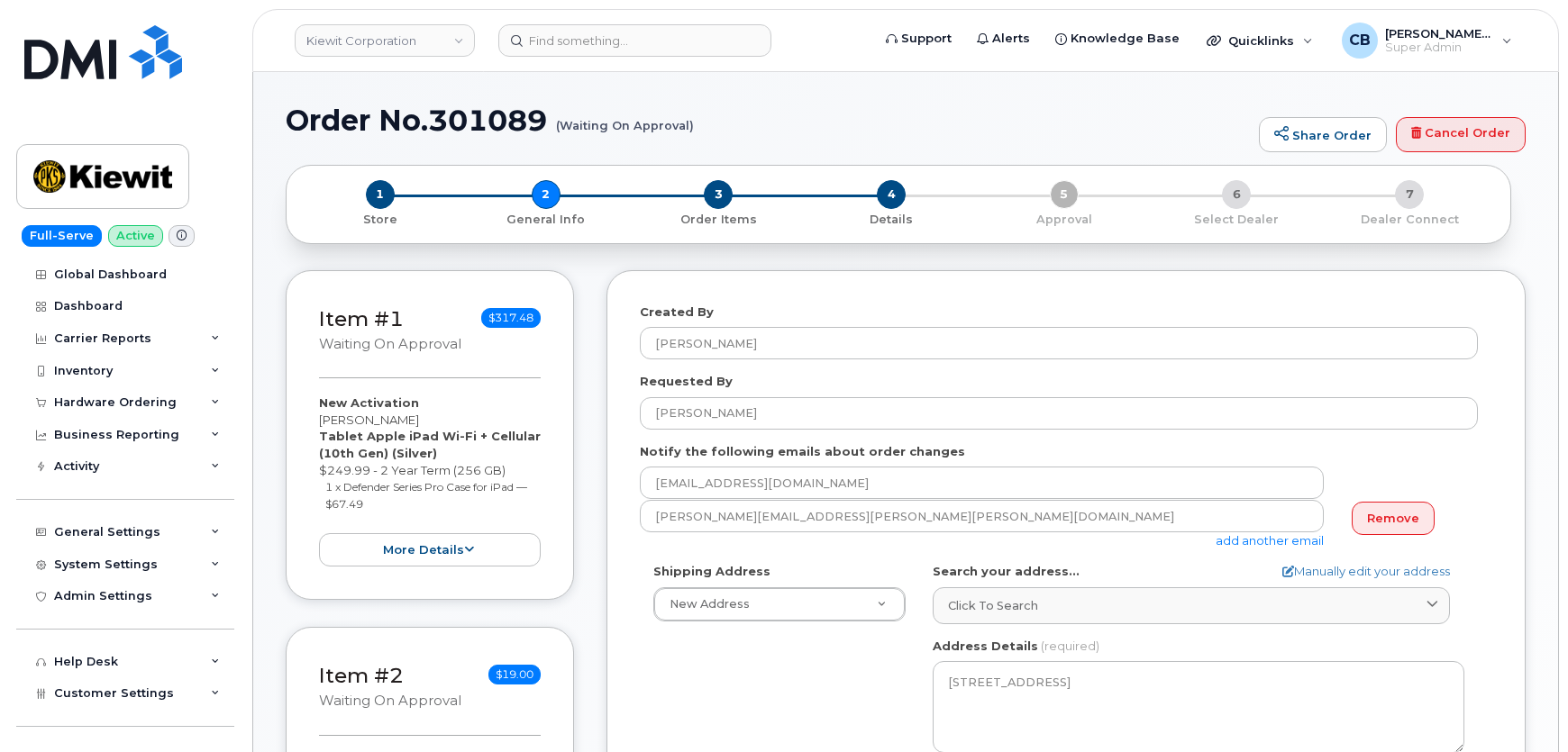
select select
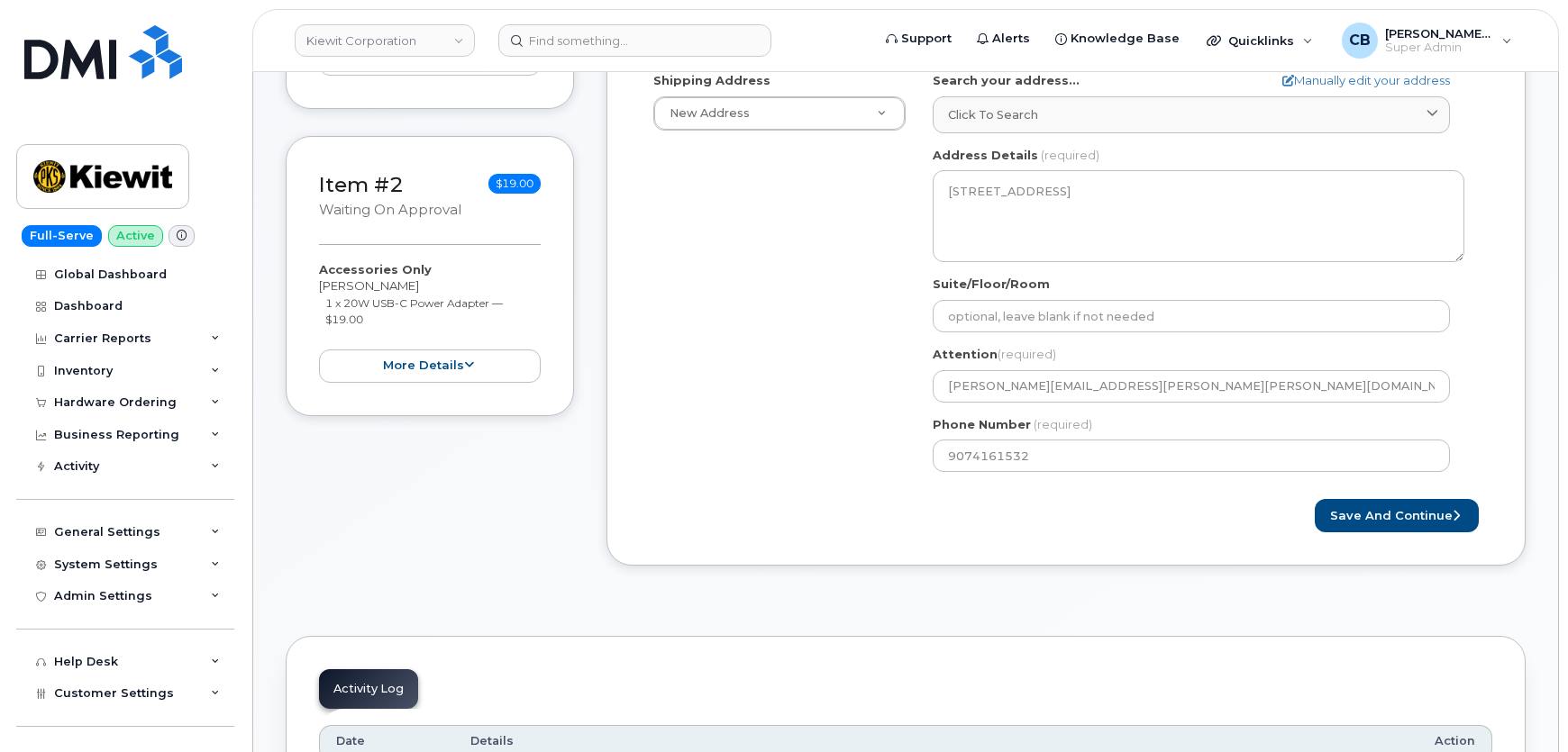
scroll to position [655, 0]
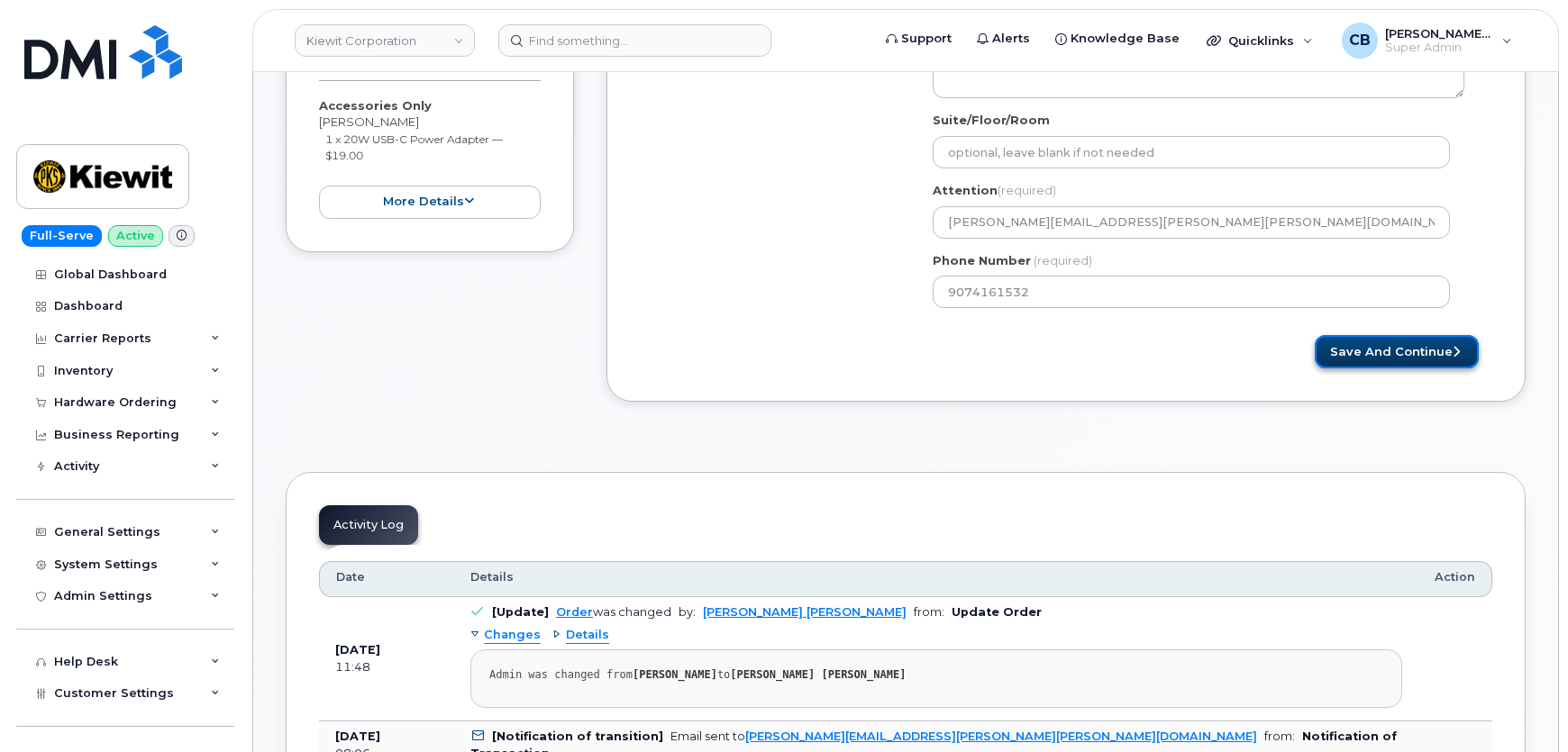
click at [1370, 336] on button "Save and Continue" at bounding box center [1396, 352] width 164 height 33
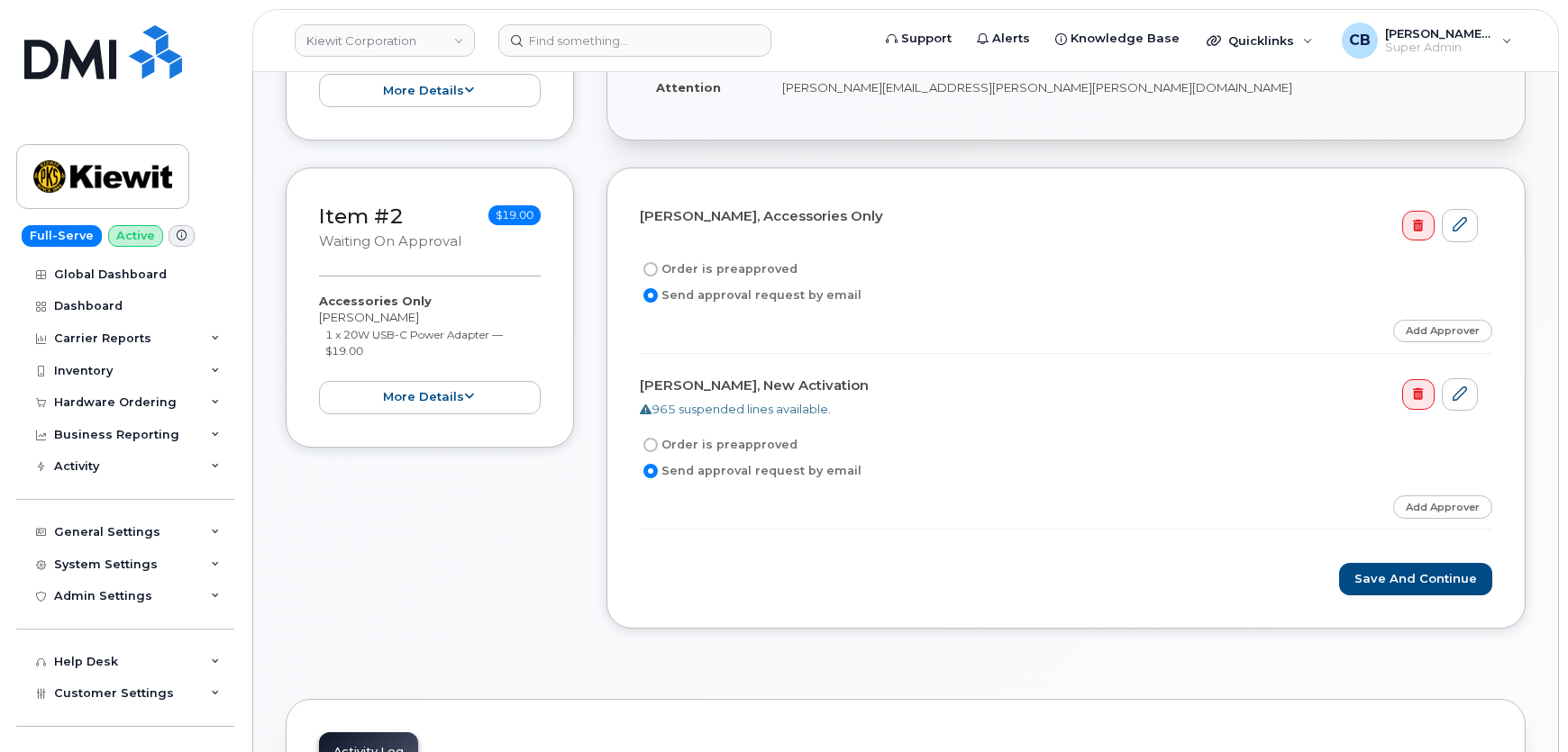
scroll to position [491, 0]
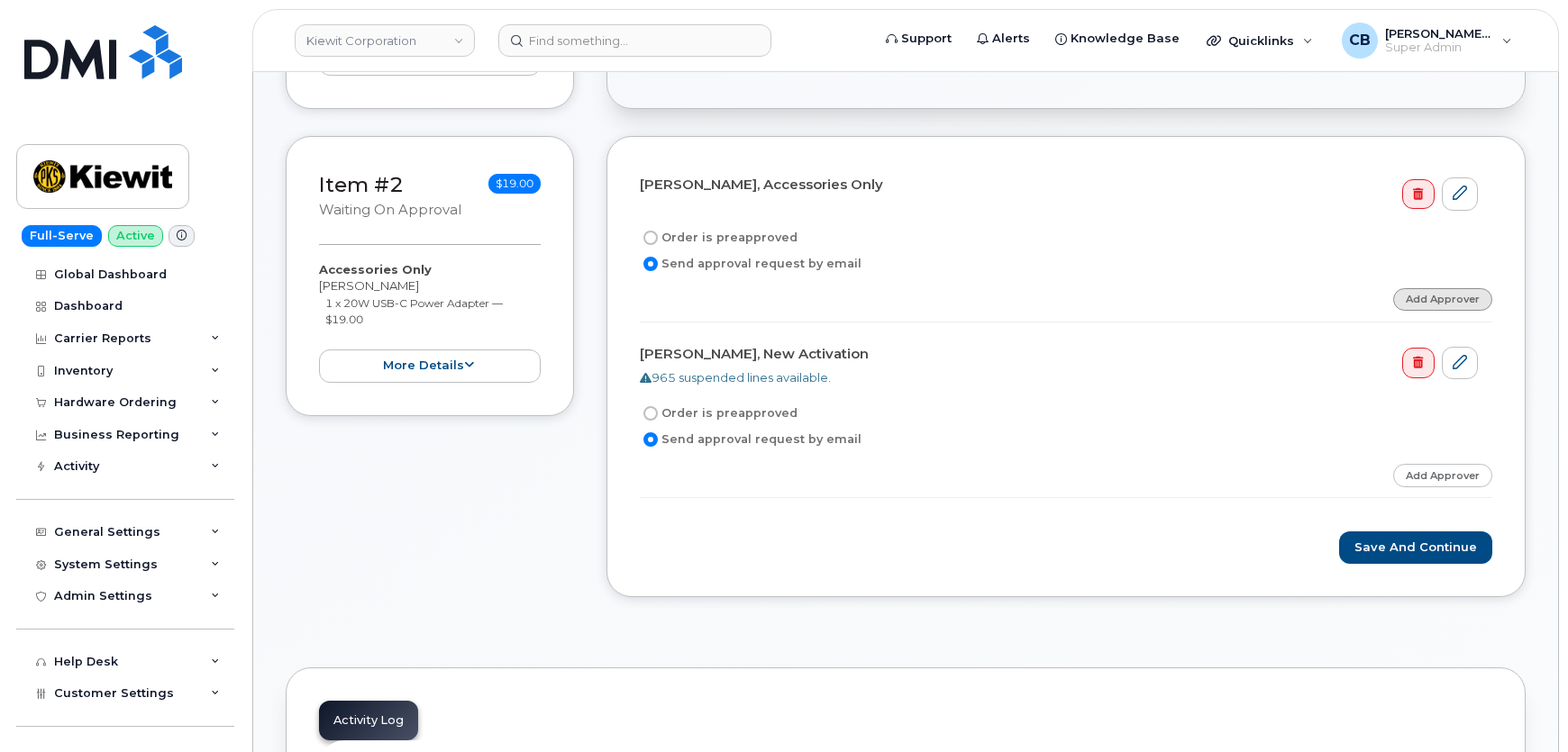
click at [1428, 295] on link "Add Approver" at bounding box center [1442, 299] width 99 height 22
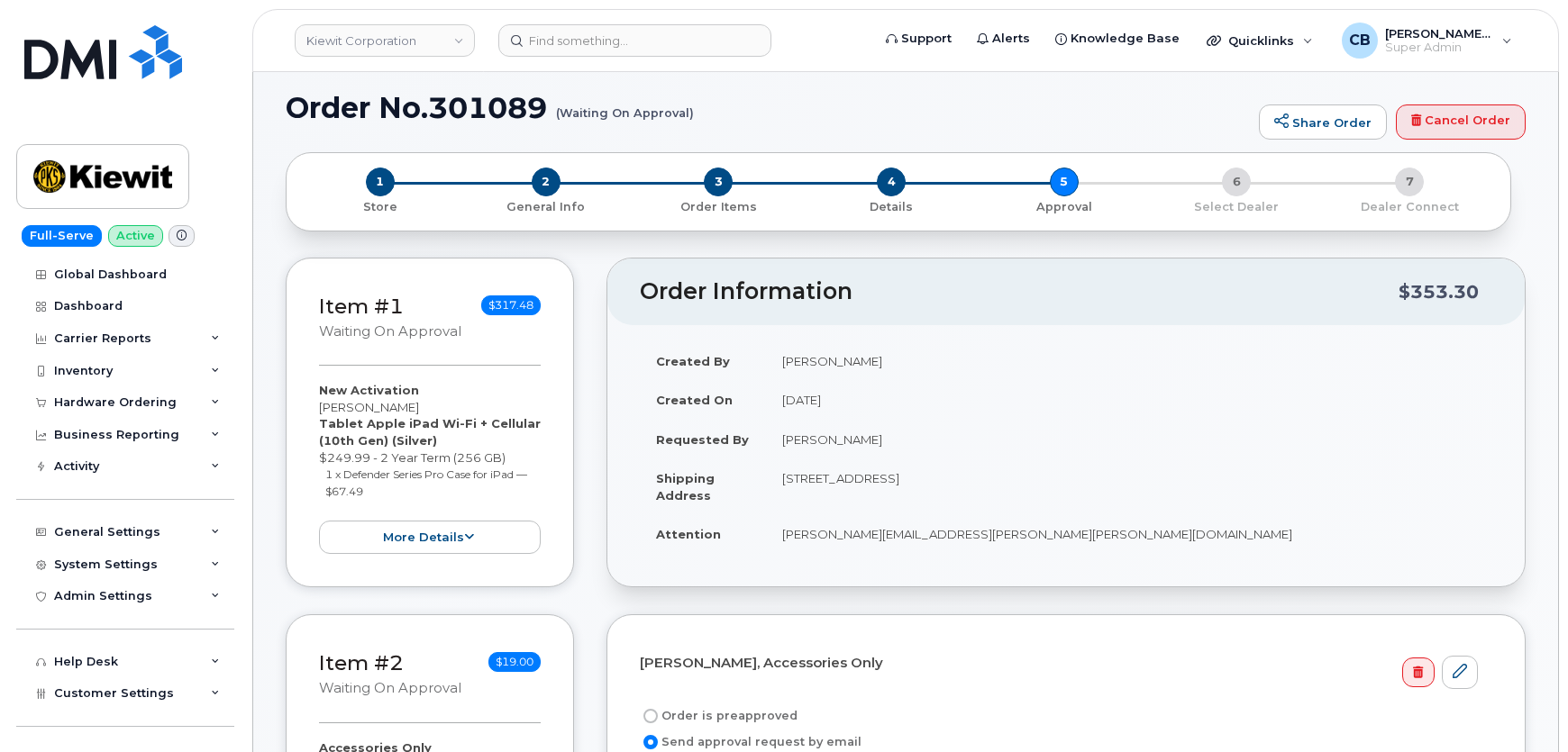
scroll to position [0, 0]
